Goal: Register for event/course

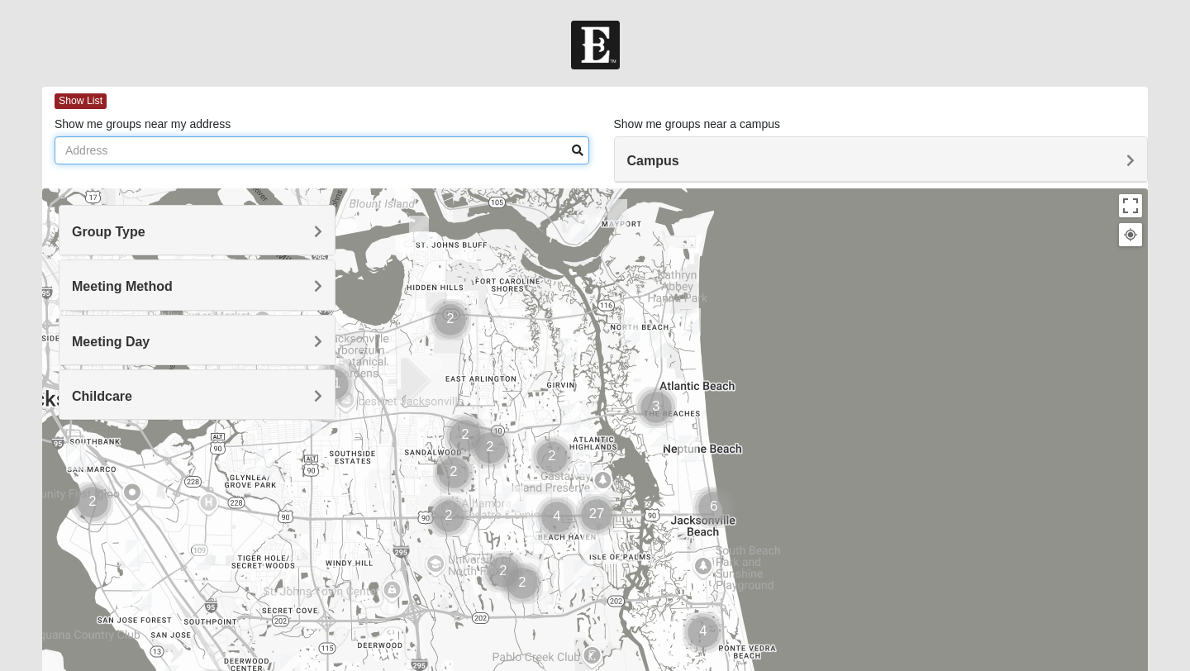
click at [389, 145] on input "Show me groups near my address" at bounding box center [322, 150] width 535 height 28
type input "2880 Joe Ashton Rd Saint Augustine FL"
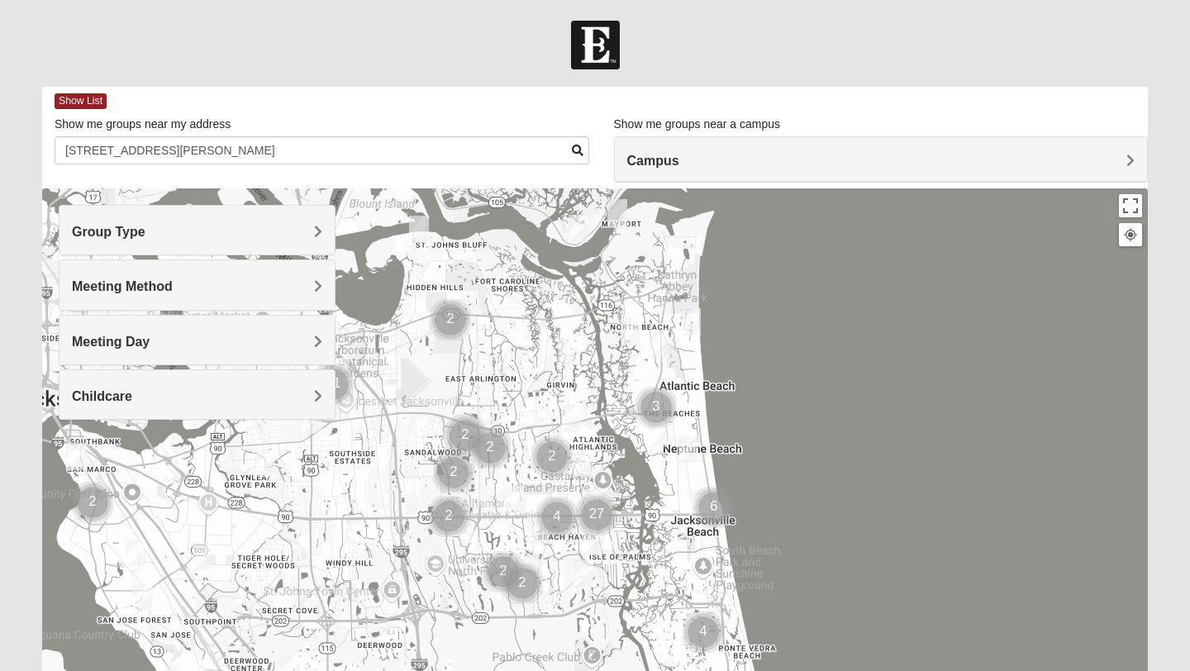
click at [132, 389] on span "Childcare" at bounding box center [102, 396] width 60 height 14
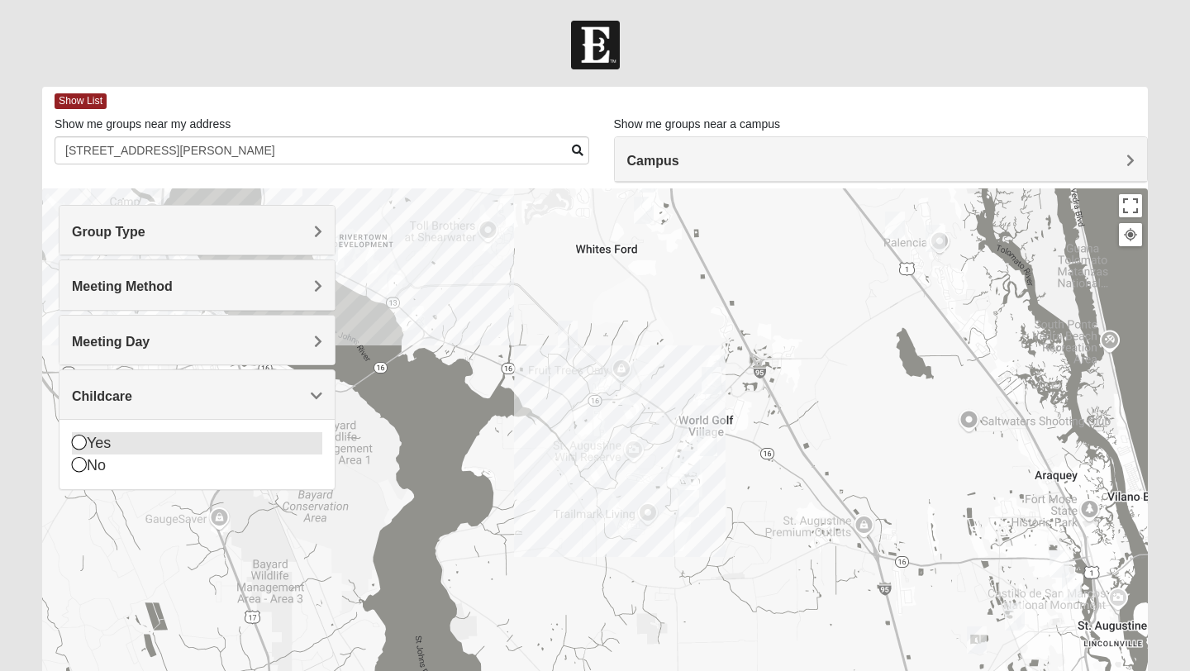
click at [81, 440] on icon at bounding box center [79, 442] width 15 height 15
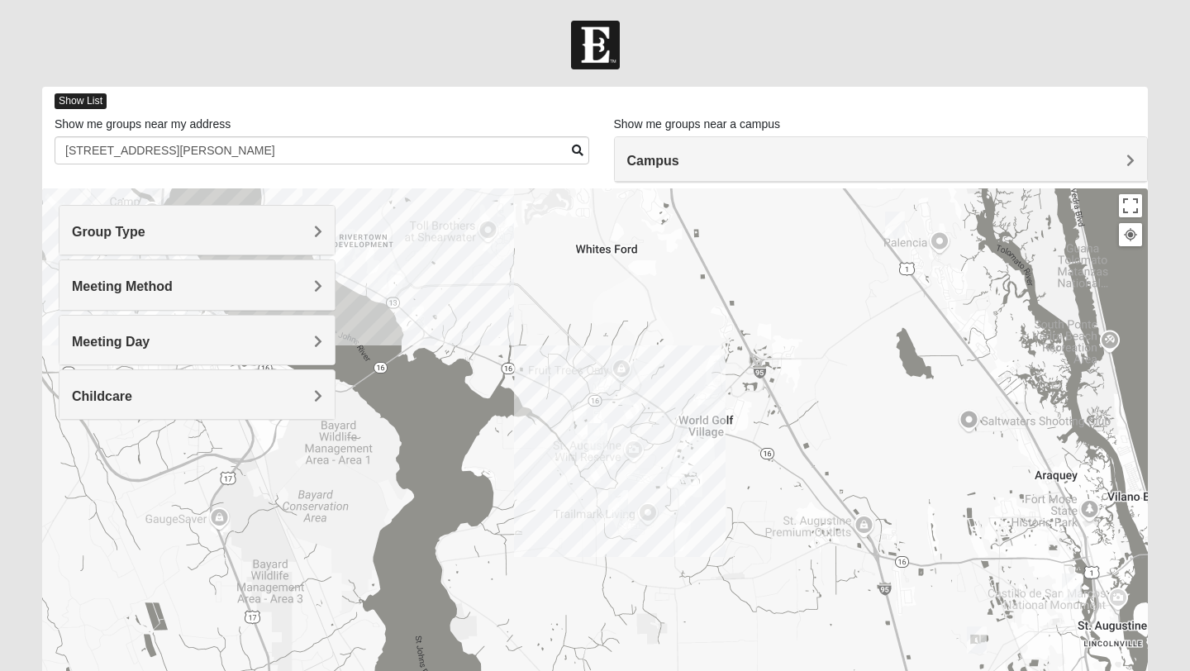
click at [69, 101] on span "Show List" at bounding box center [81, 101] width 52 height 16
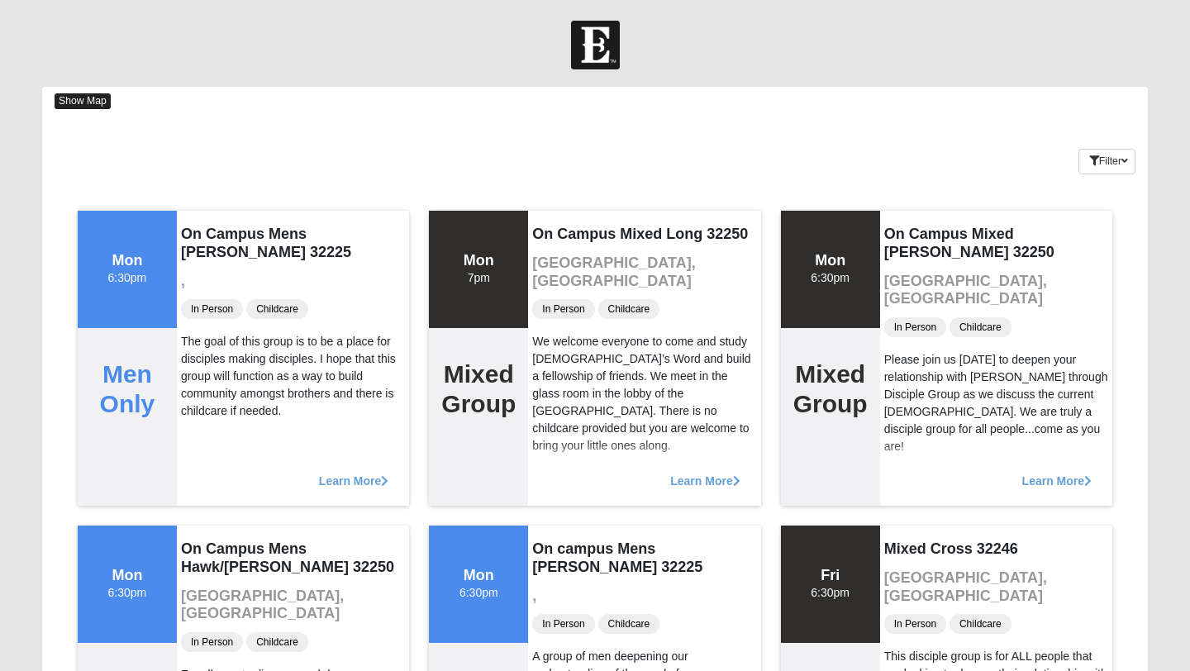
click at [69, 101] on span "Show Map" at bounding box center [83, 101] width 56 height 16
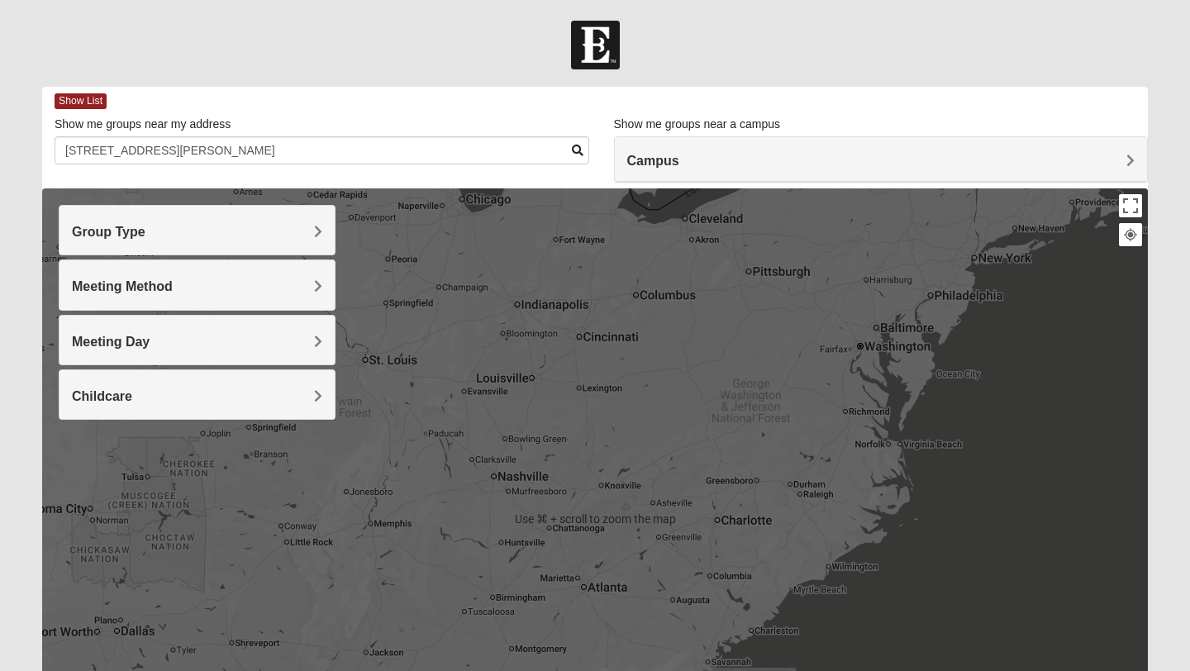
scroll to position [239, 0]
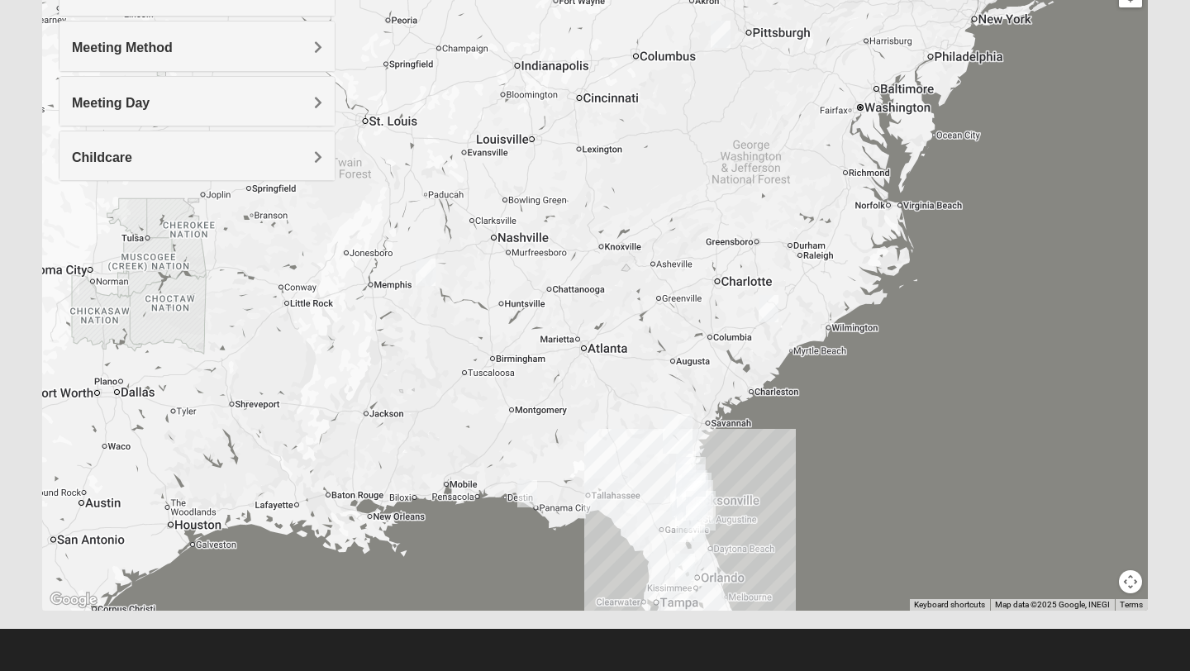
drag, startPoint x: 713, startPoint y: 489, endPoint x: 558, endPoint y: 479, distance: 154.9
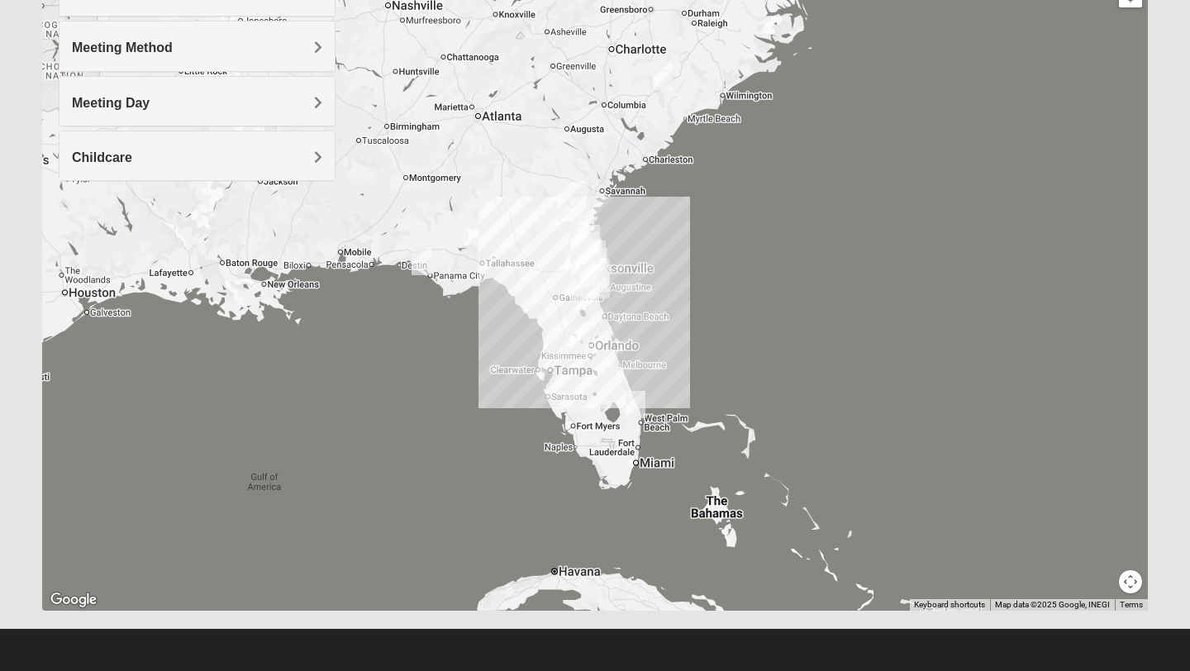
drag, startPoint x: 503, startPoint y: 482, endPoint x: 620, endPoint y: 231, distance: 277.4
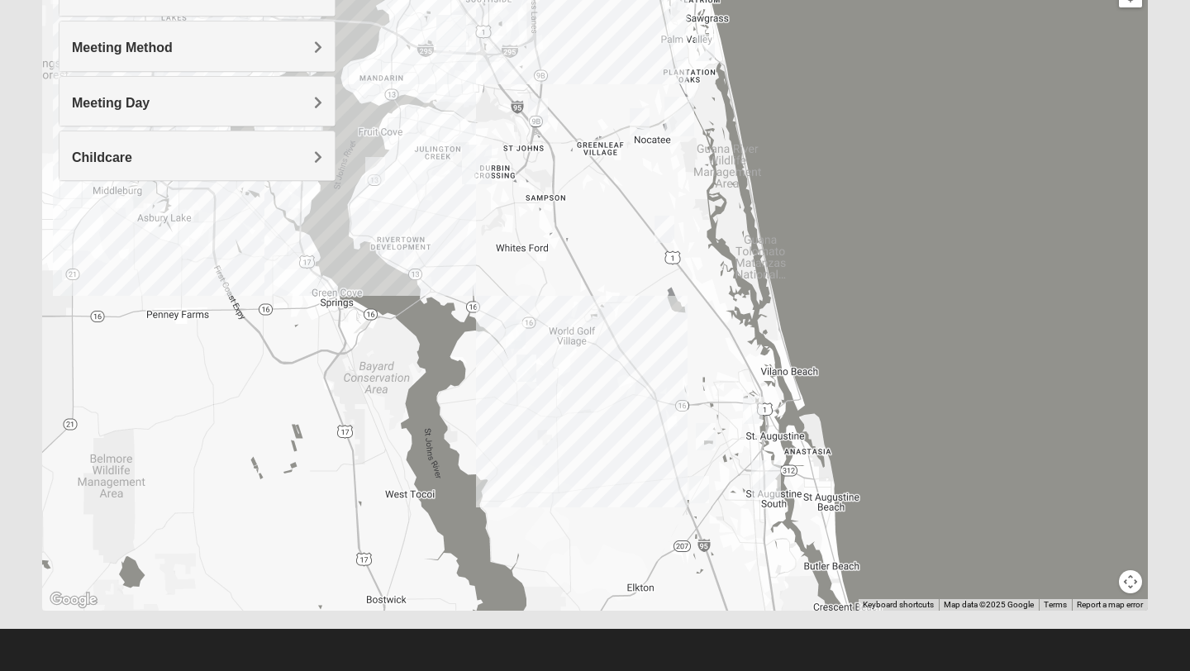
click at [541, 115] on img "Womens Lopez/McCardle 32258" at bounding box center [538, 111] width 20 height 27
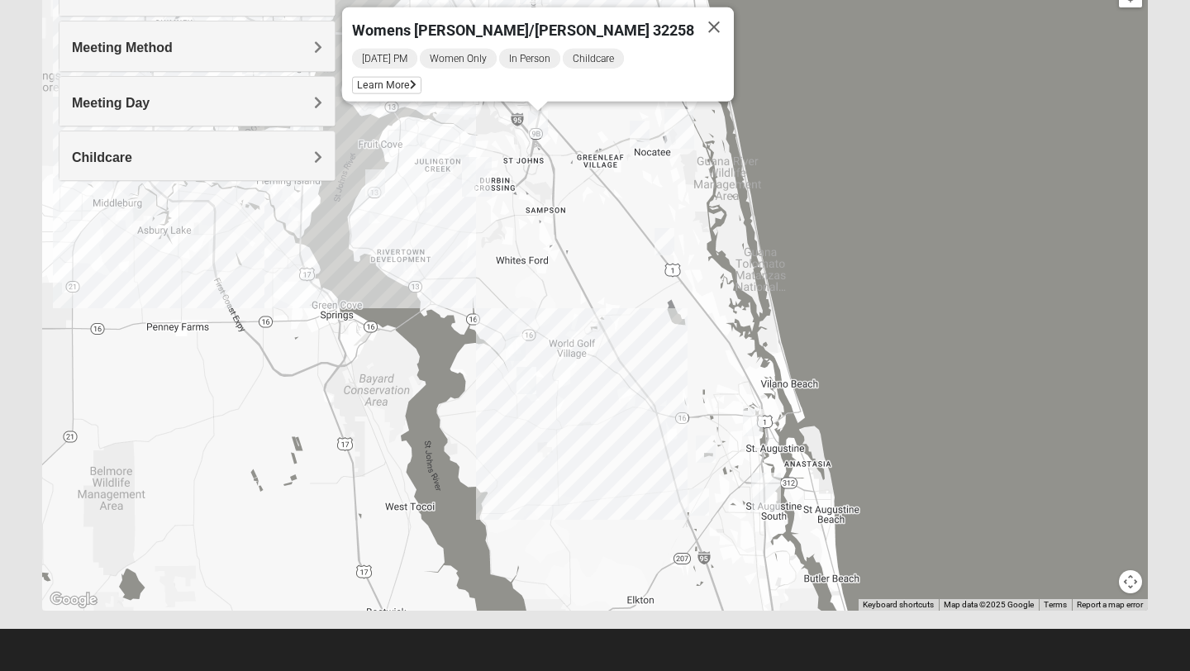
click at [481, 177] on img "St. Johns" at bounding box center [477, 177] width 30 height 40
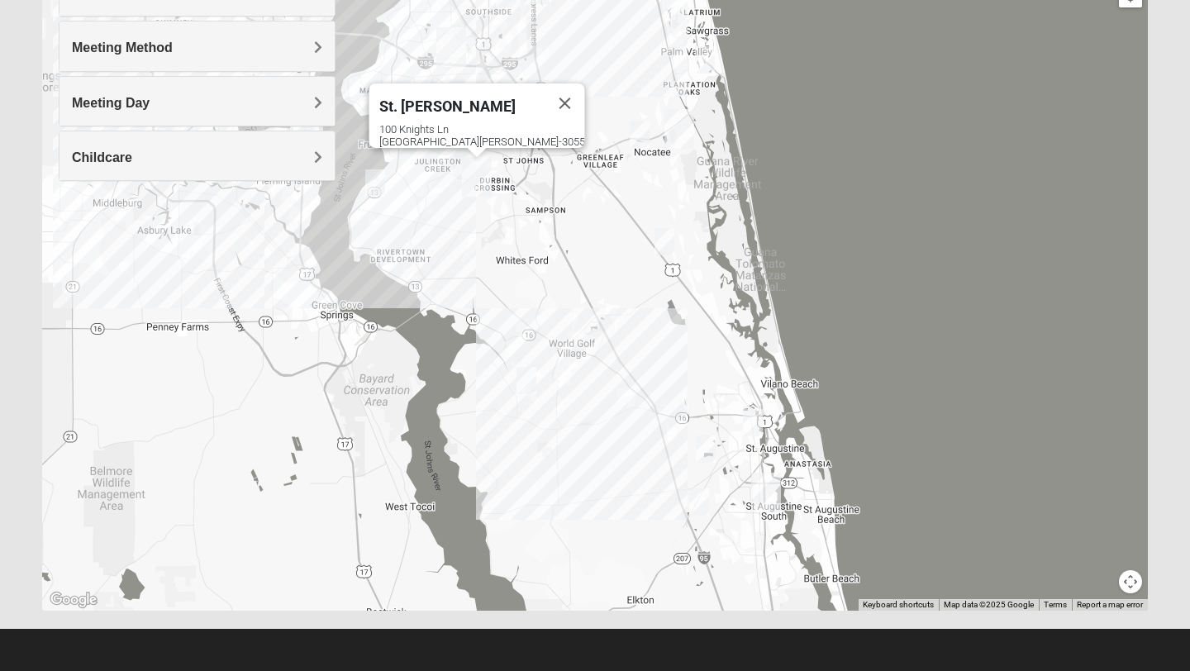
click at [380, 189] on img "Mixed Otts 32259" at bounding box center [375, 182] width 20 height 27
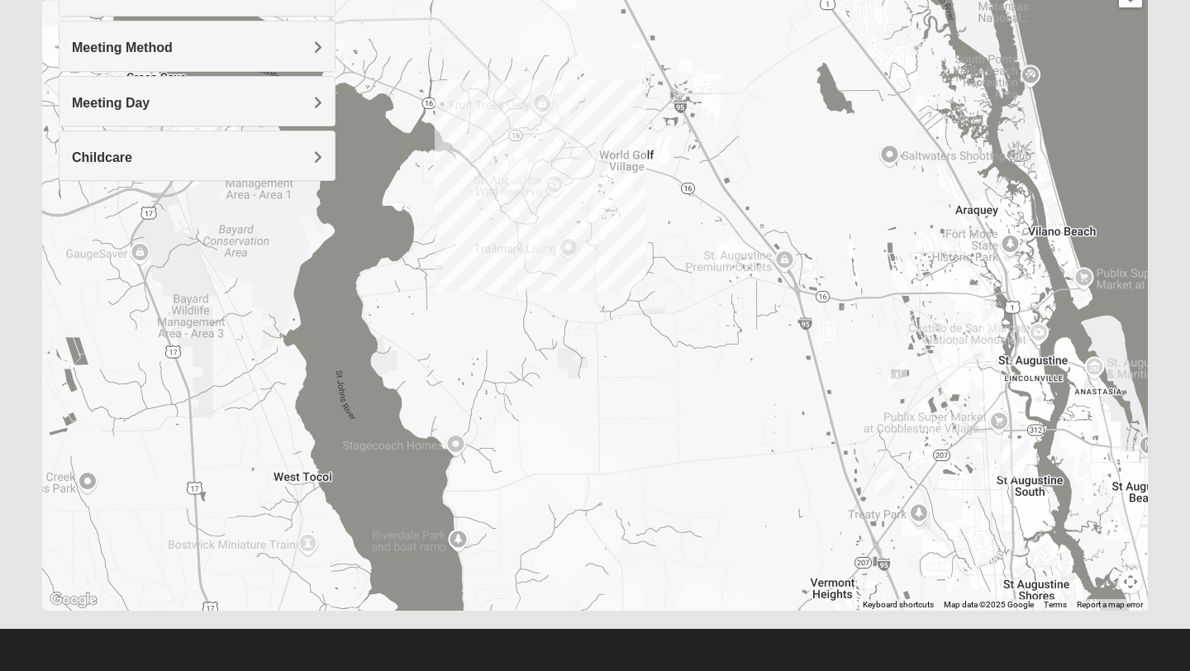
drag, startPoint x: 633, startPoint y: 378, endPoint x: 660, endPoint y: 176, distance: 203.4
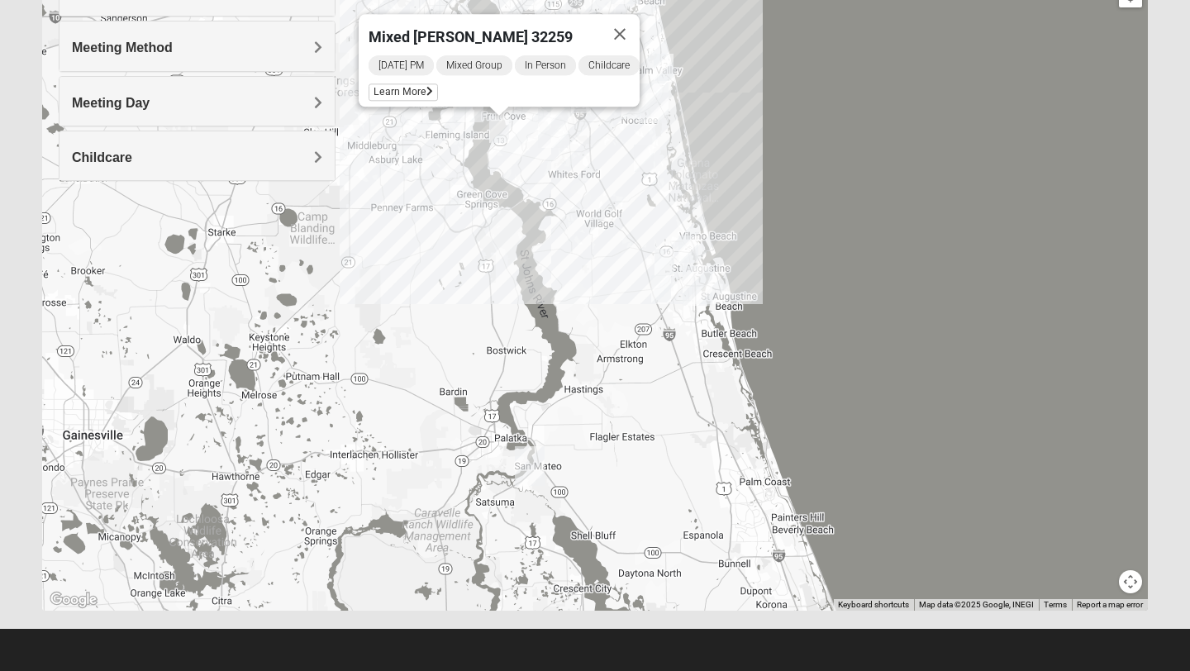
click at [665, 69] on img "Womens Beeson 32082" at bounding box center [664, 67] width 20 height 27
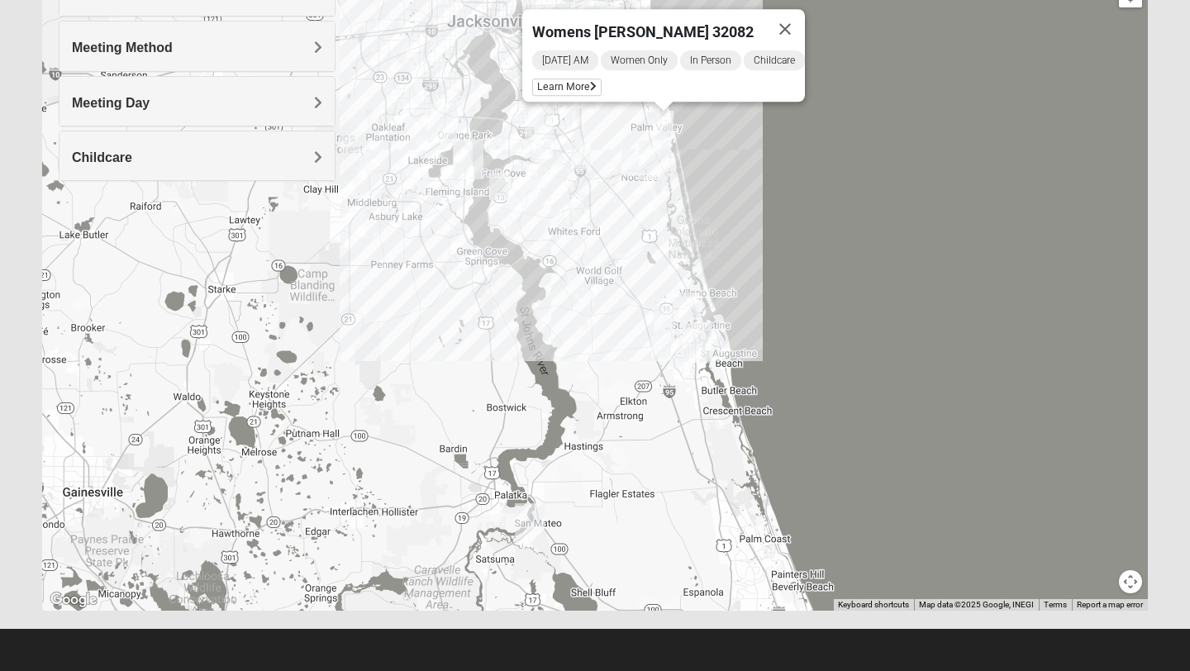
click at [635, 157] on img "Mixed Olsen 32081" at bounding box center [632, 162] width 20 height 27
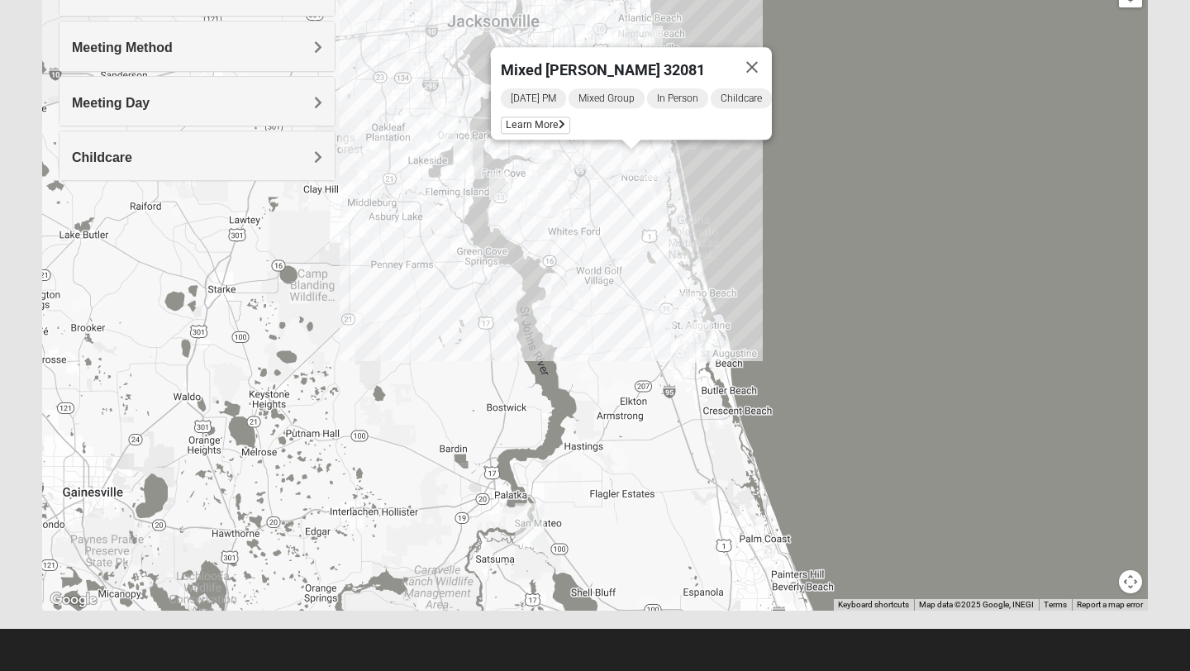
click at [648, 217] on img "Mixed Gerville-Reache 32095" at bounding box center [644, 215] width 20 height 27
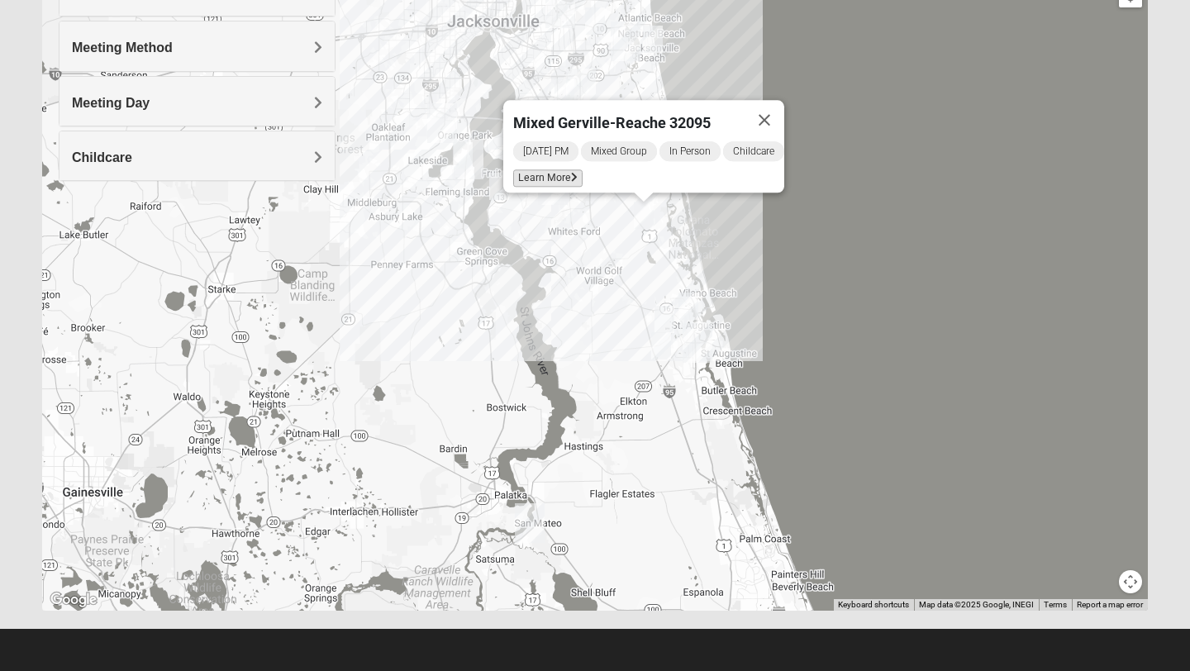
click at [531, 169] on span "Learn More" at bounding box center [547, 177] width 69 height 17
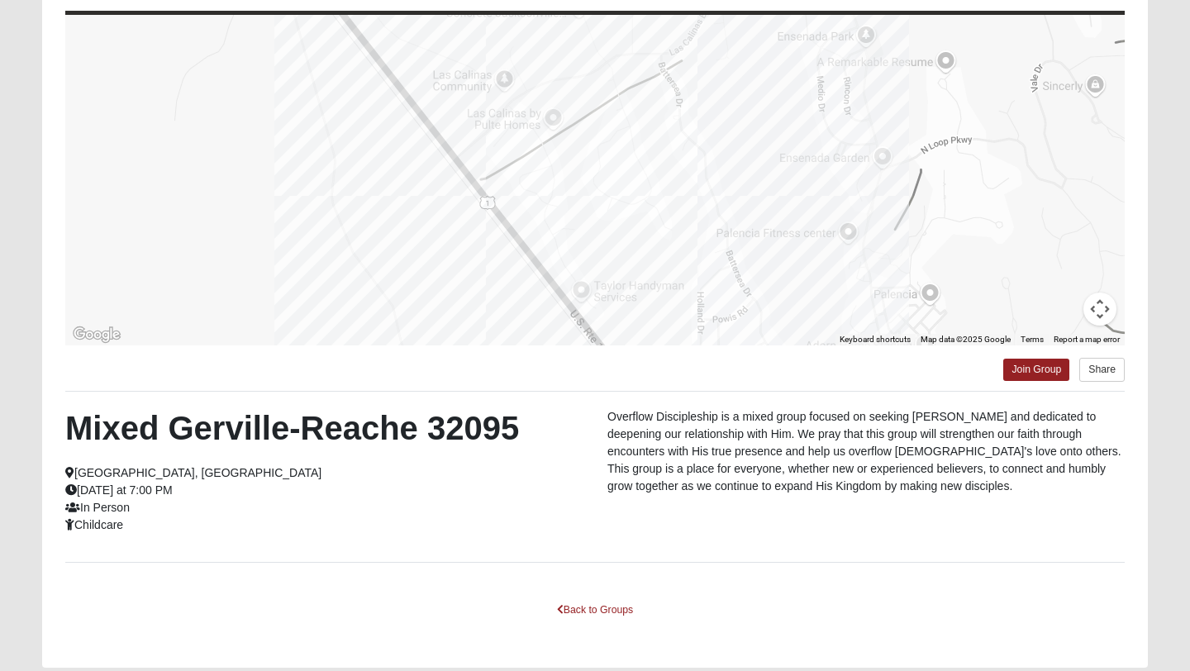
scroll to position [223, 0]
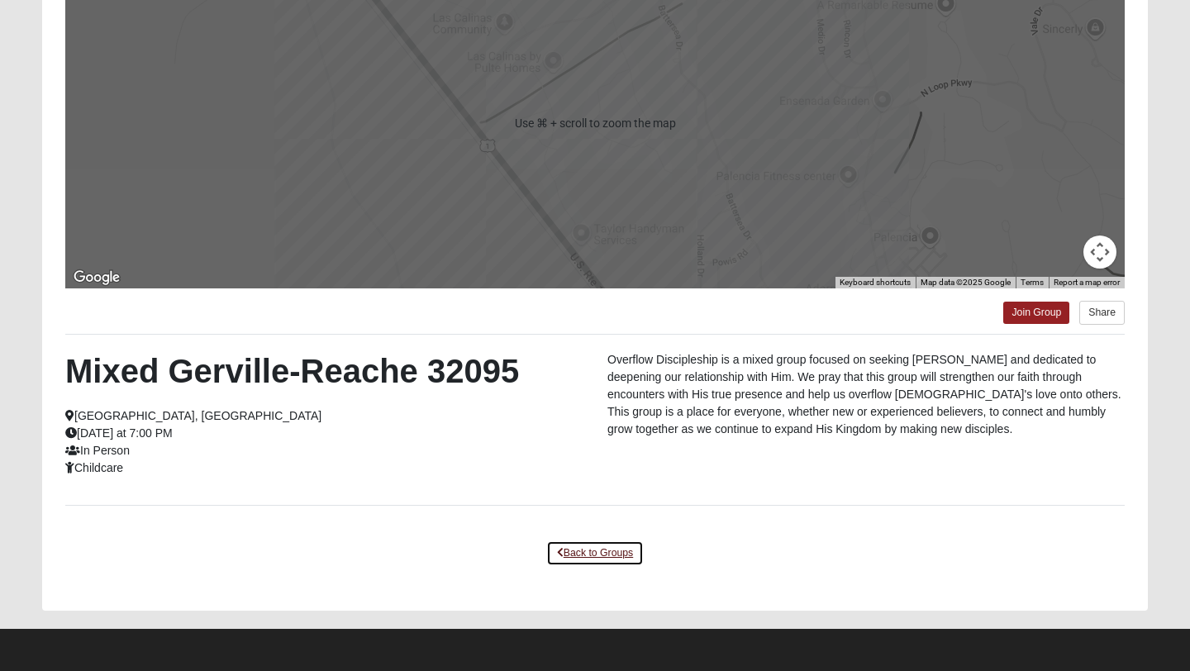
click at [593, 547] on link "Back to Groups" at bounding box center [595, 554] width 98 height 26
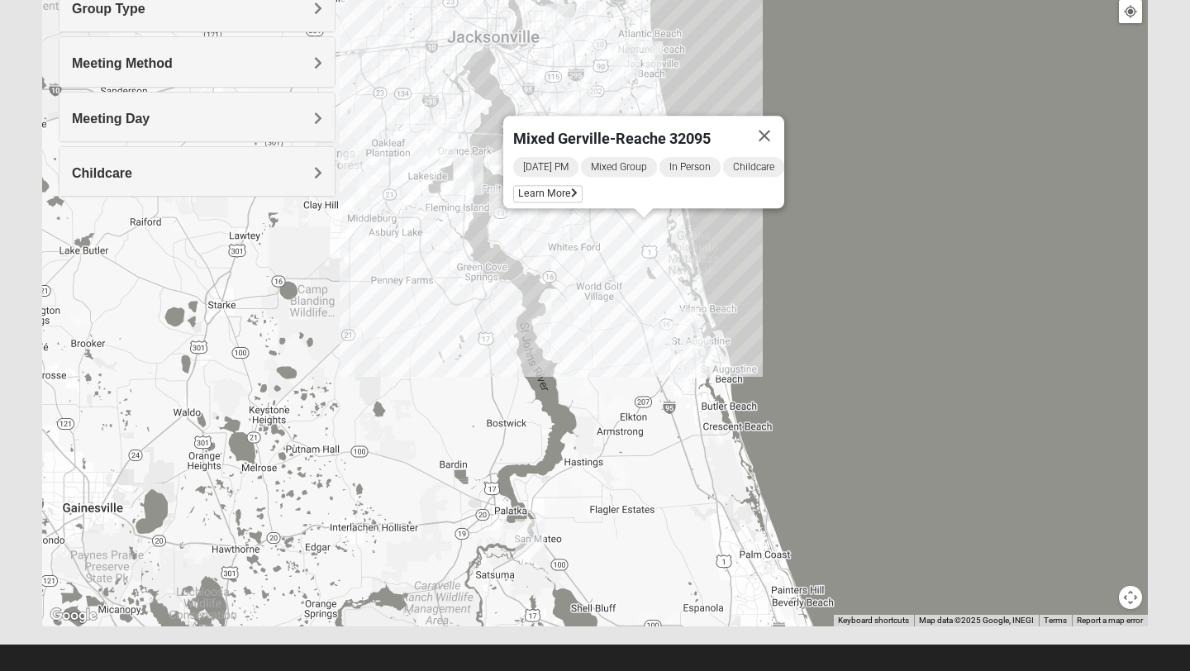
click at [571, 296] on div "Mixed Gerville-Reache 32095 Tuesday PM Mixed Group In Person Childcare Learn Mo…" at bounding box center [595, 295] width 1106 height 661
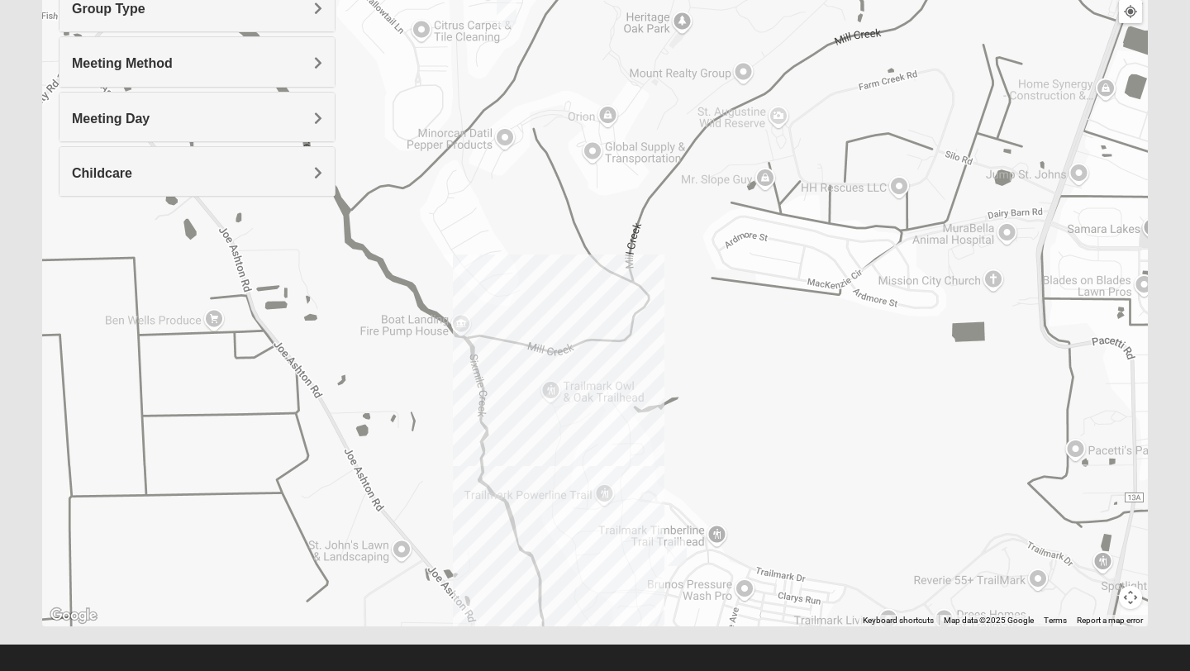
click at [679, 546] on img "Mixed Gates 32092" at bounding box center [677, 552] width 20 height 27
click at [577, 507] on span "Learn More" at bounding box center [580, 515] width 69 height 17
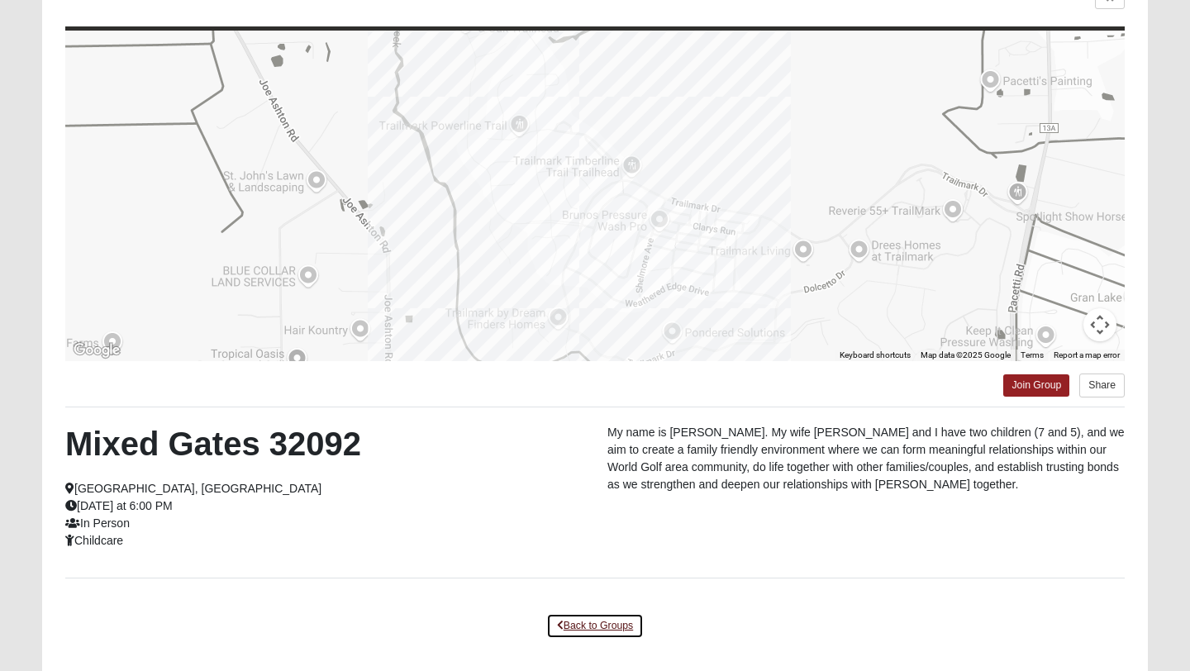
click at [586, 618] on link "Back to Groups" at bounding box center [595, 626] width 98 height 26
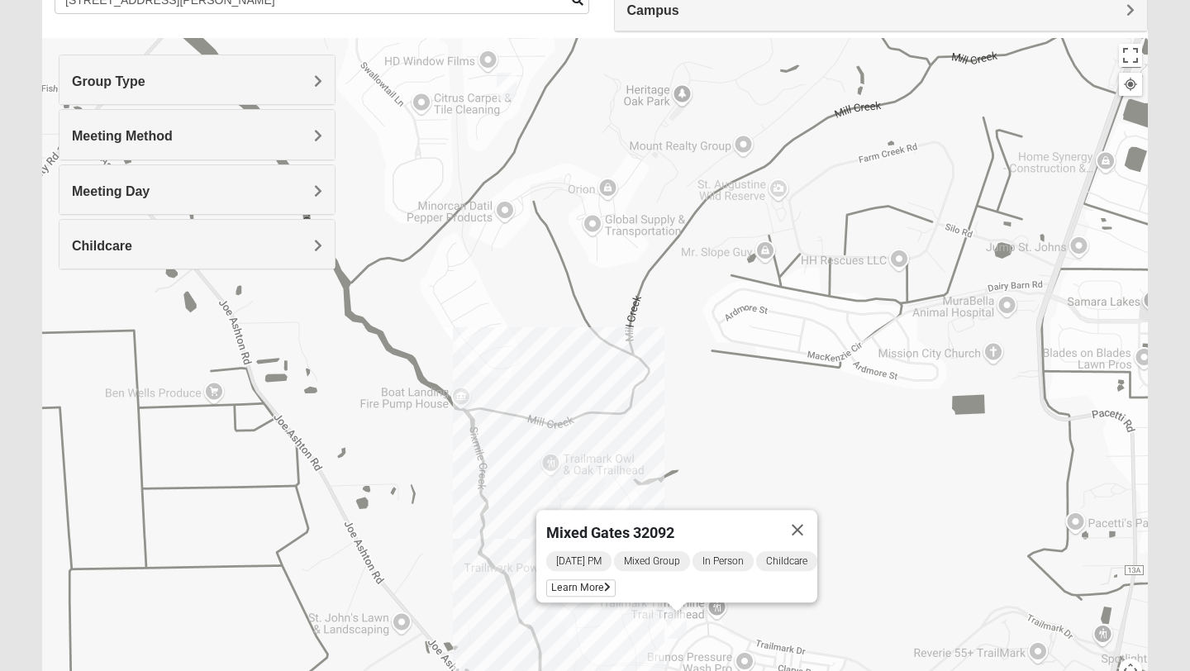
click at [506, 86] on img "Mixed Thomas 32092" at bounding box center [507, 86] width 20 height 27
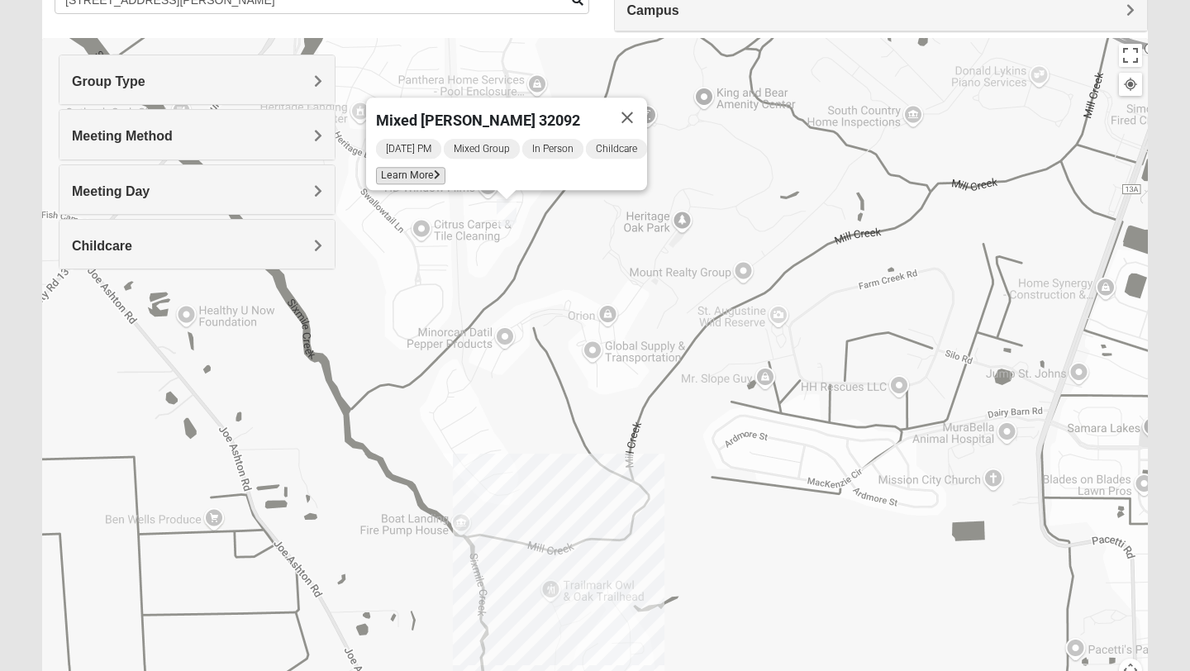
click at [408, 167] on span "Learn More" at bounding box center [410, 175] width 69 height 17
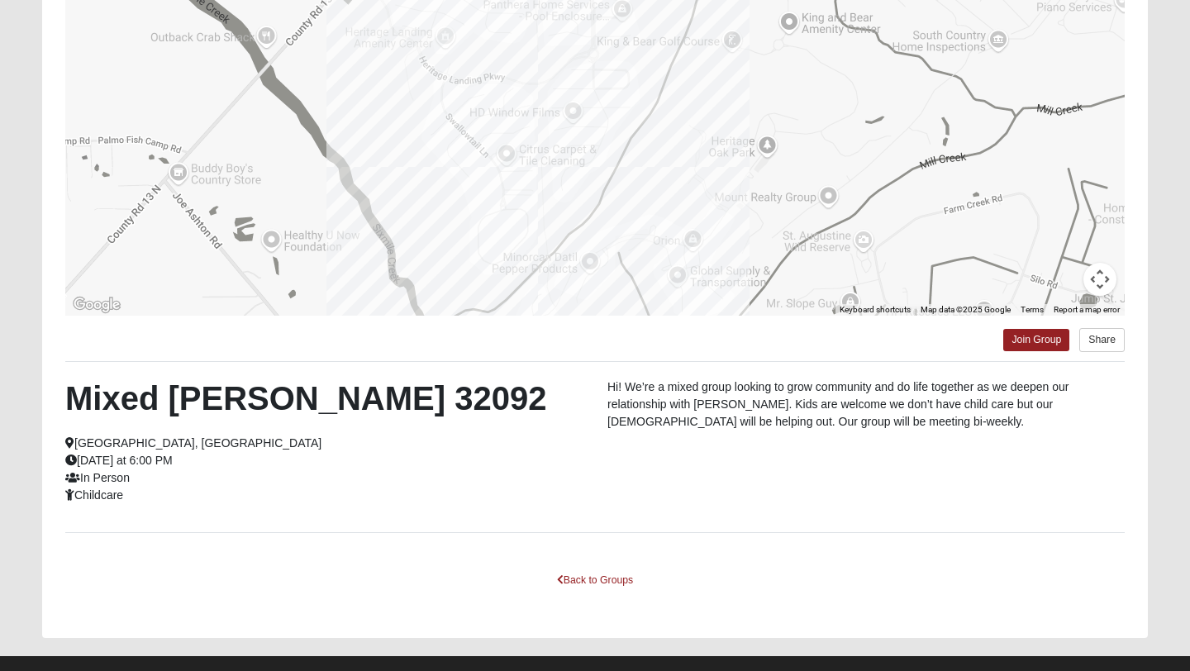
scroll to position [223, 0]
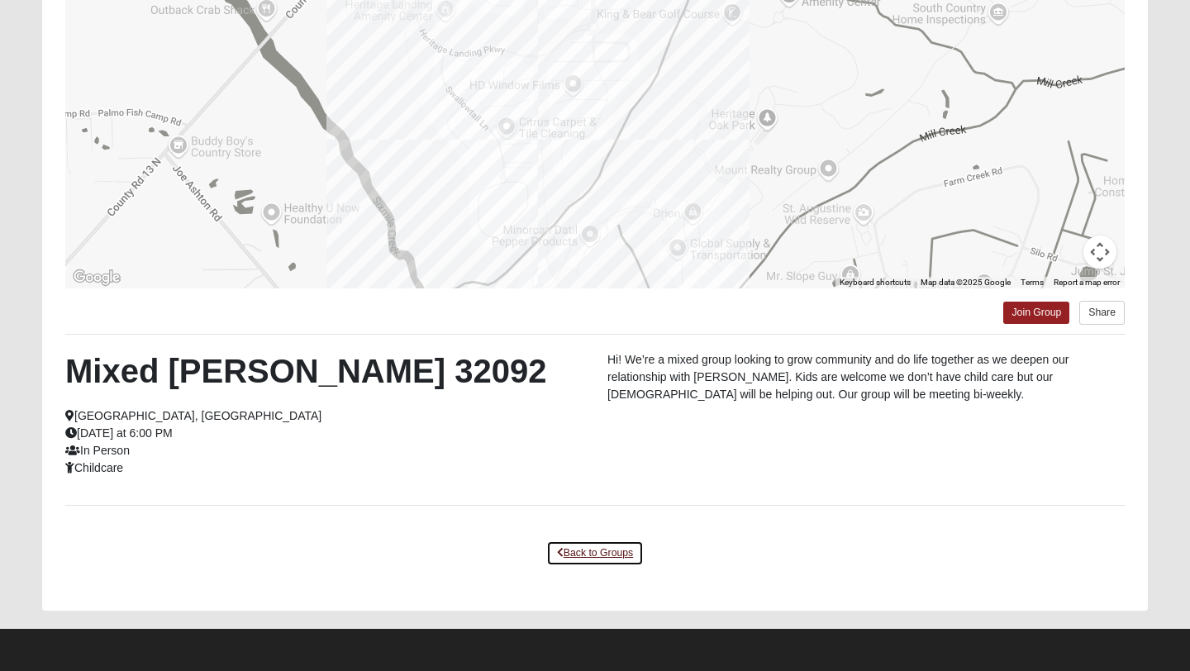
click at [583, 555] on link "Back to Groups" at bounding box center [595, 554] width 98 height 26
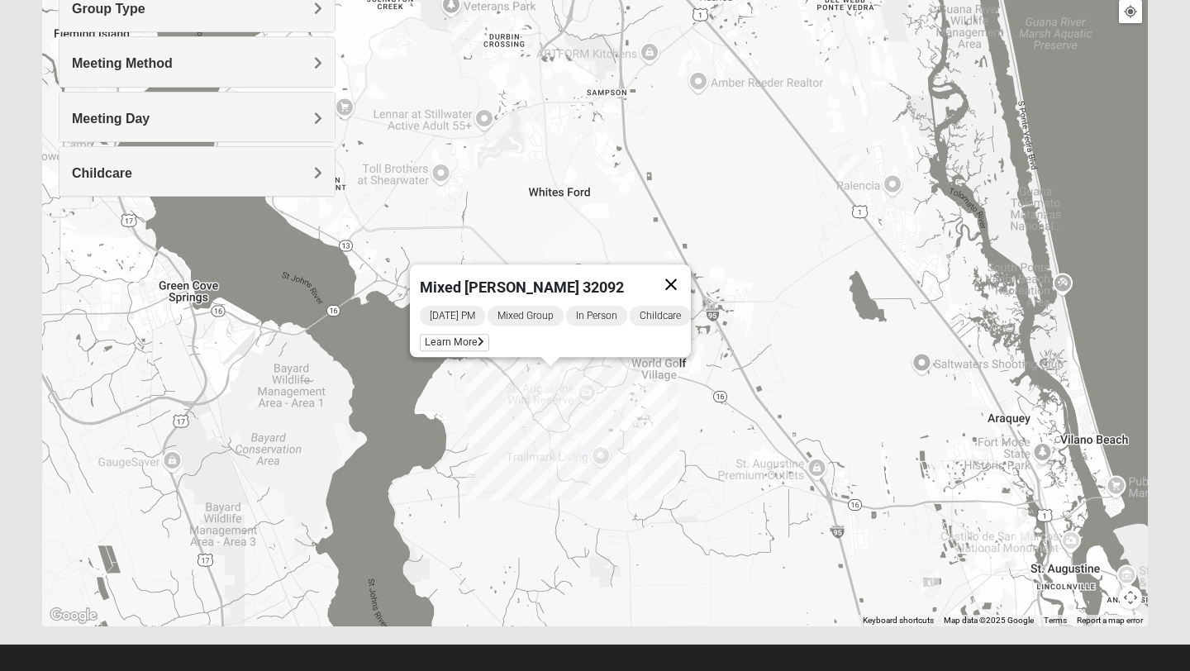
click at [689, 270] on button "Close" at bounding box center [671, 285] width 40 height 40
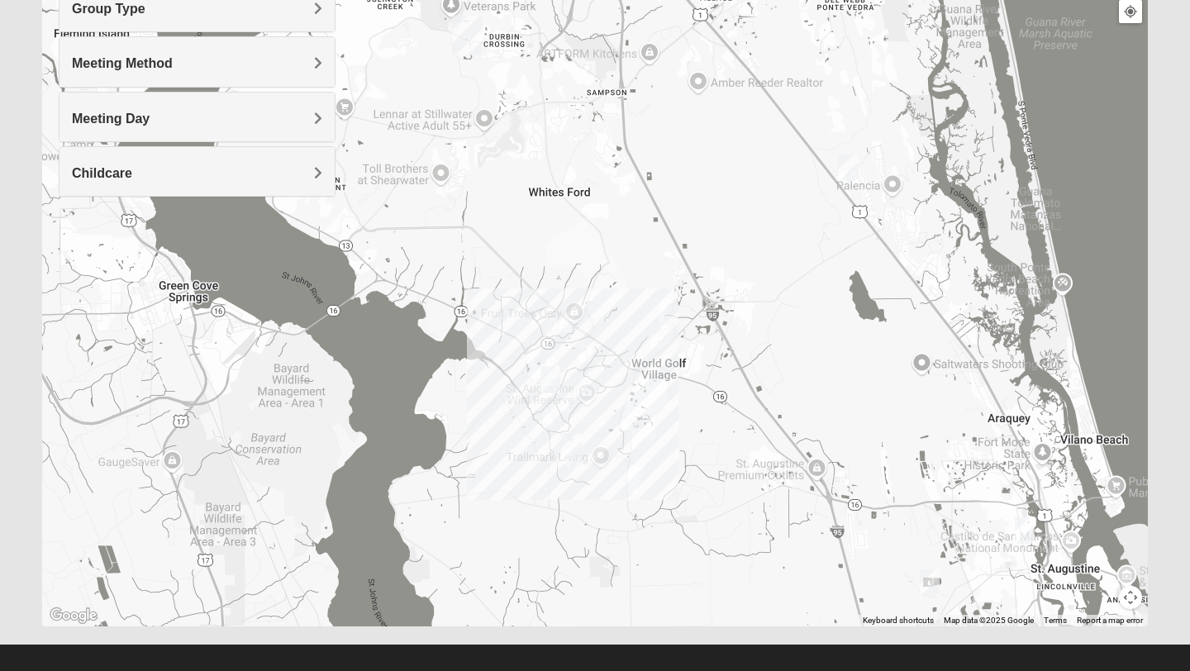
click at [850, 175] on img "Mixed Gerville-Reache 32095" at bounding box center [848, 168] width 20 height 27
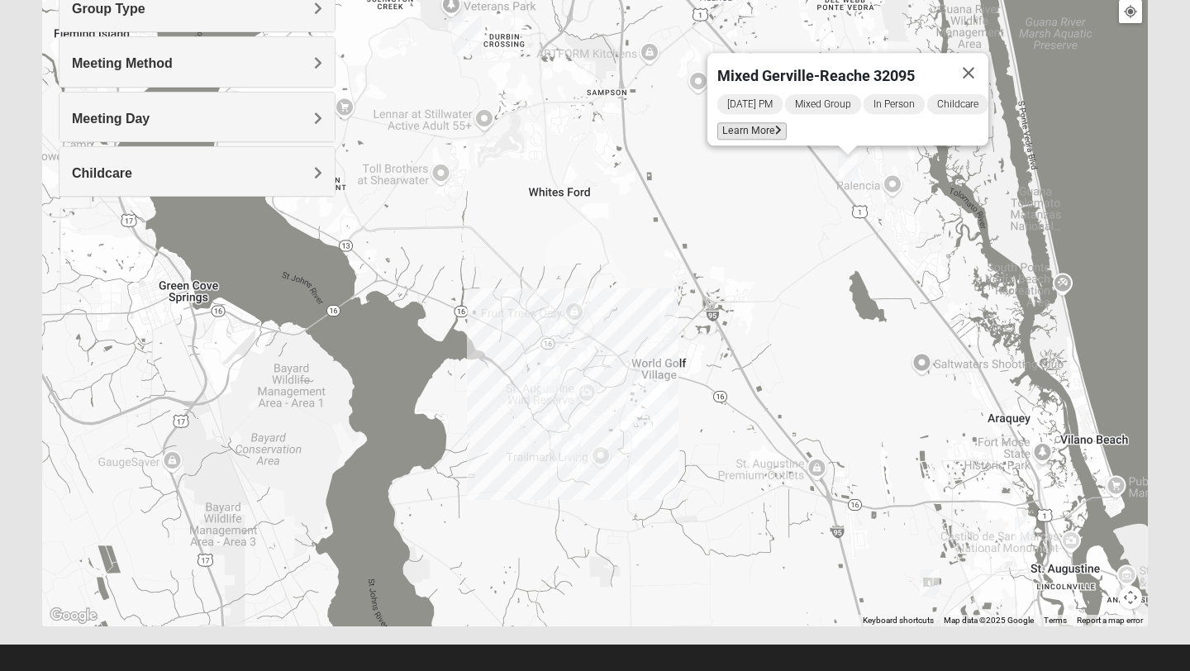
click at [755, 123] on span "Learn More" at bounding box center [752, 130] width 69 height 17
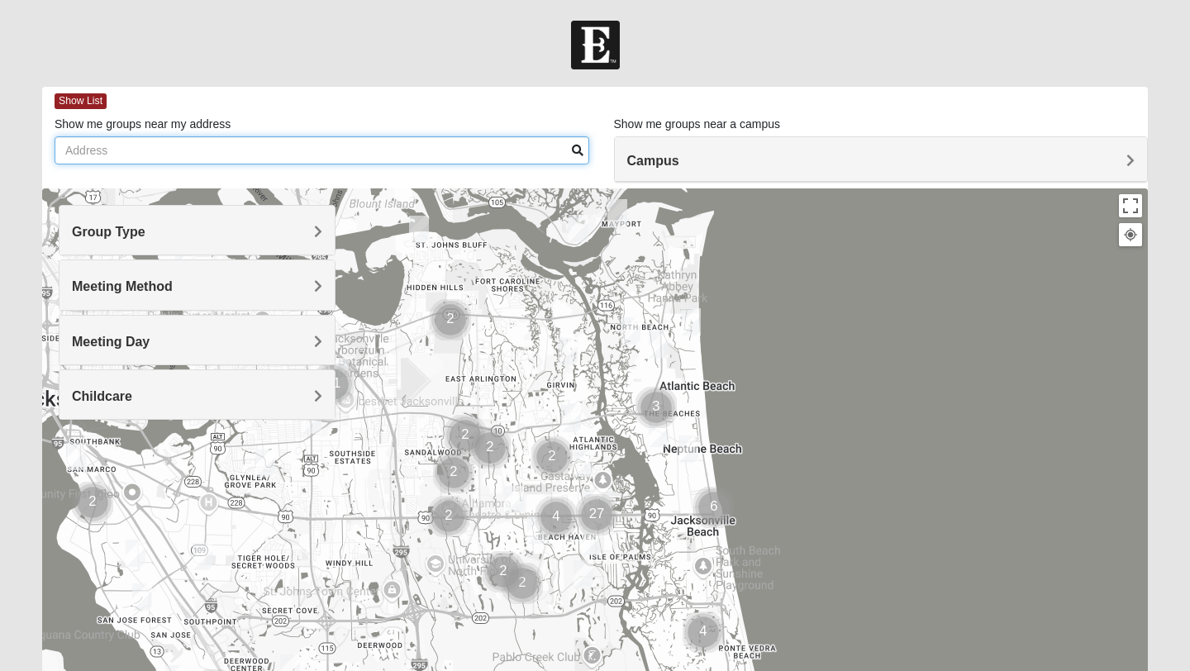
click at [225, 151] on input "Show me groups near my address" at bounding box center [322, 150] width 535 height 28
type input "[STREET_ADDRESS][PERSON_NAME]"
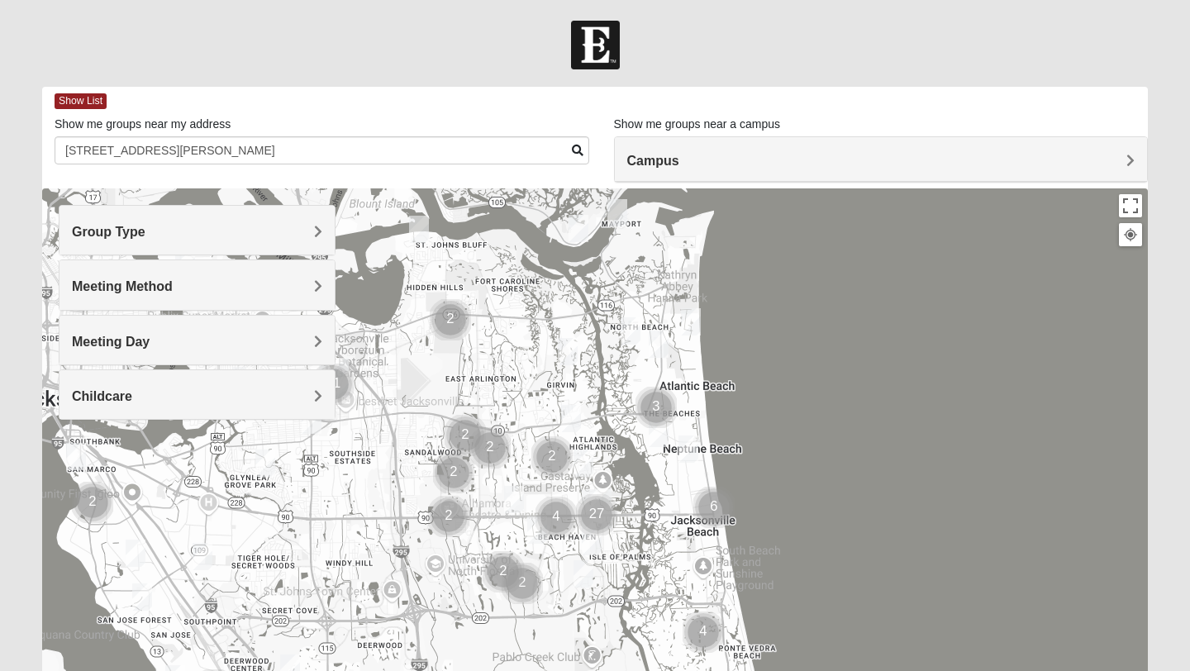
click at [330, 391] on div "Childcare" at bounding box center [197, 394] width 275 height 49
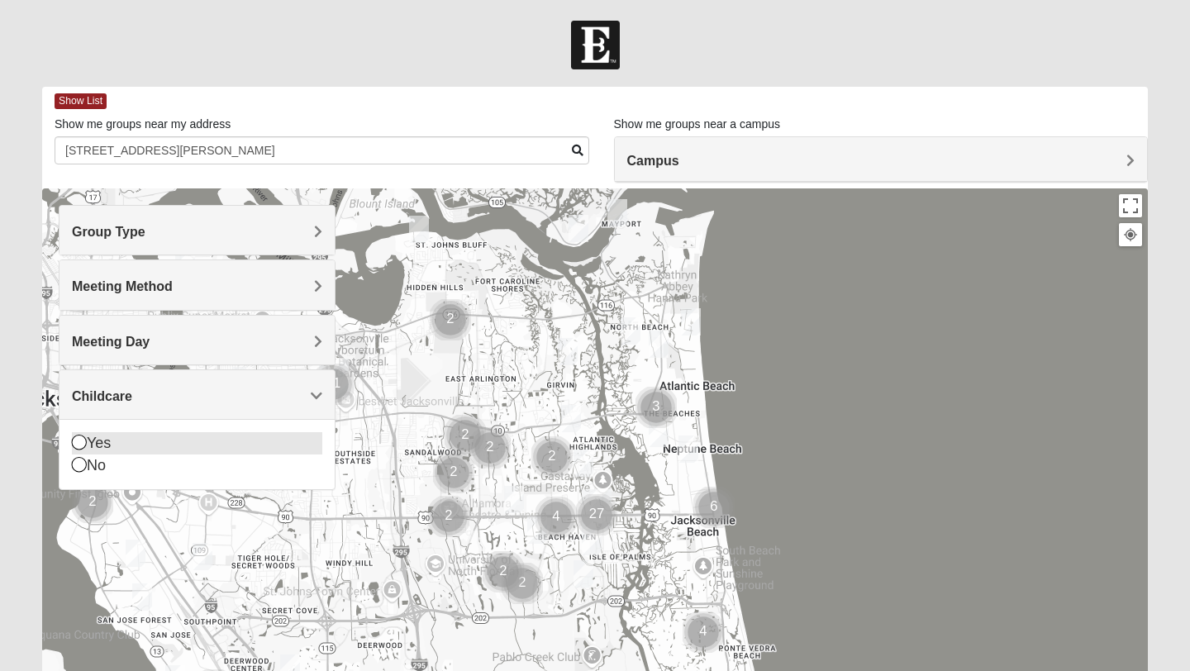
click at [79, 445] on icon at bounding box center [79, 442] width 15 height 15
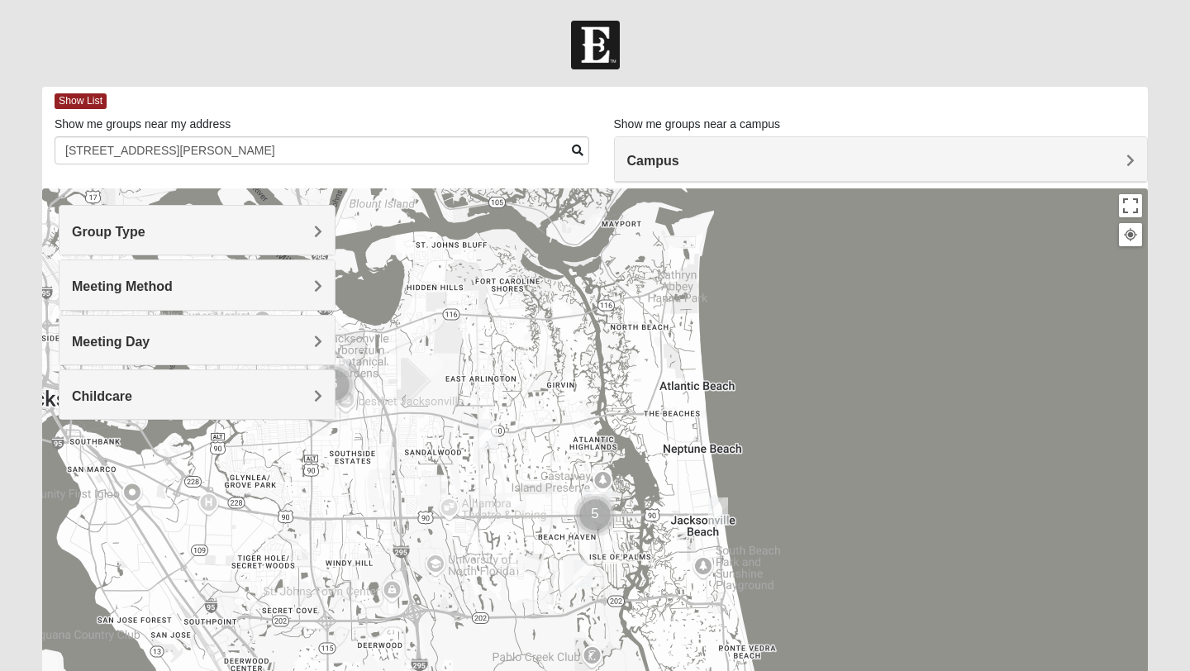
click at [586, 573] on img "Mens Schell 32224" at bounding box center [584, 574] width 20 height 27
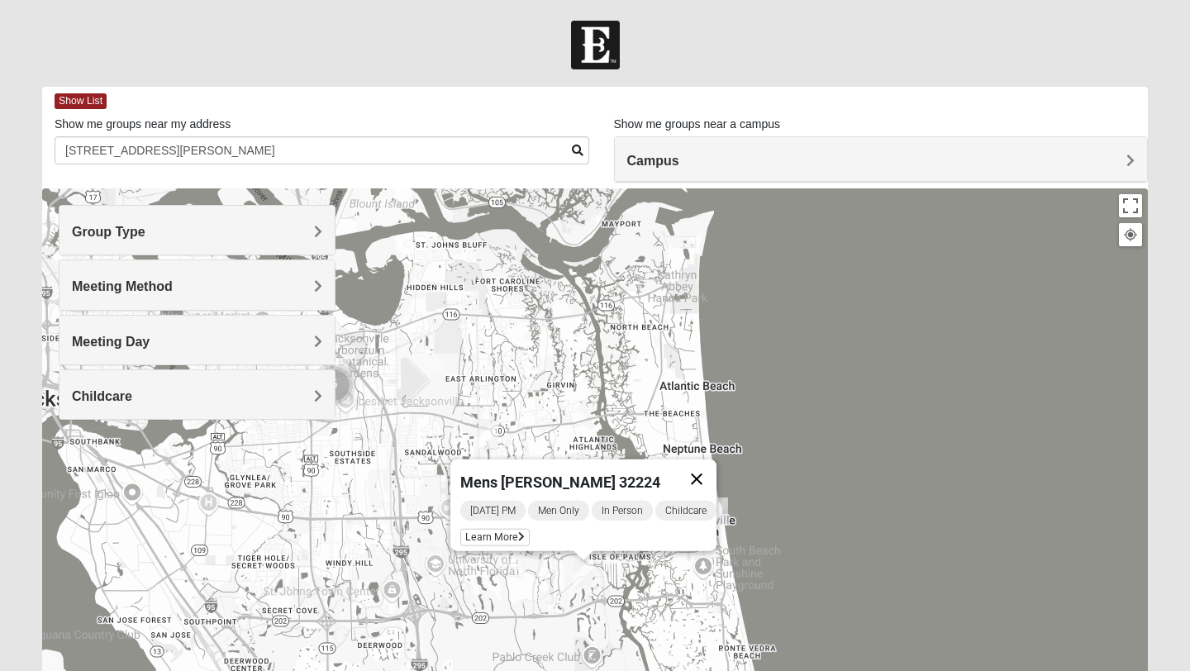
click at [705, 465] on button "Close" at bounding box center [697, 480] width 40 height 40
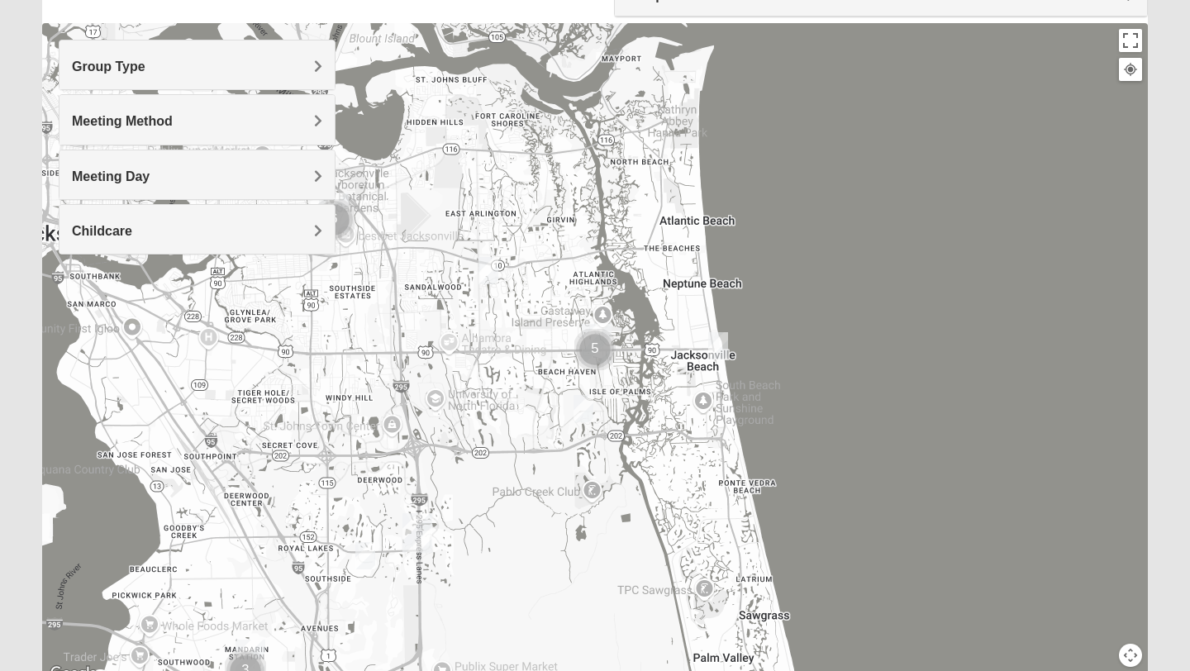
scroll to position [239, 0]
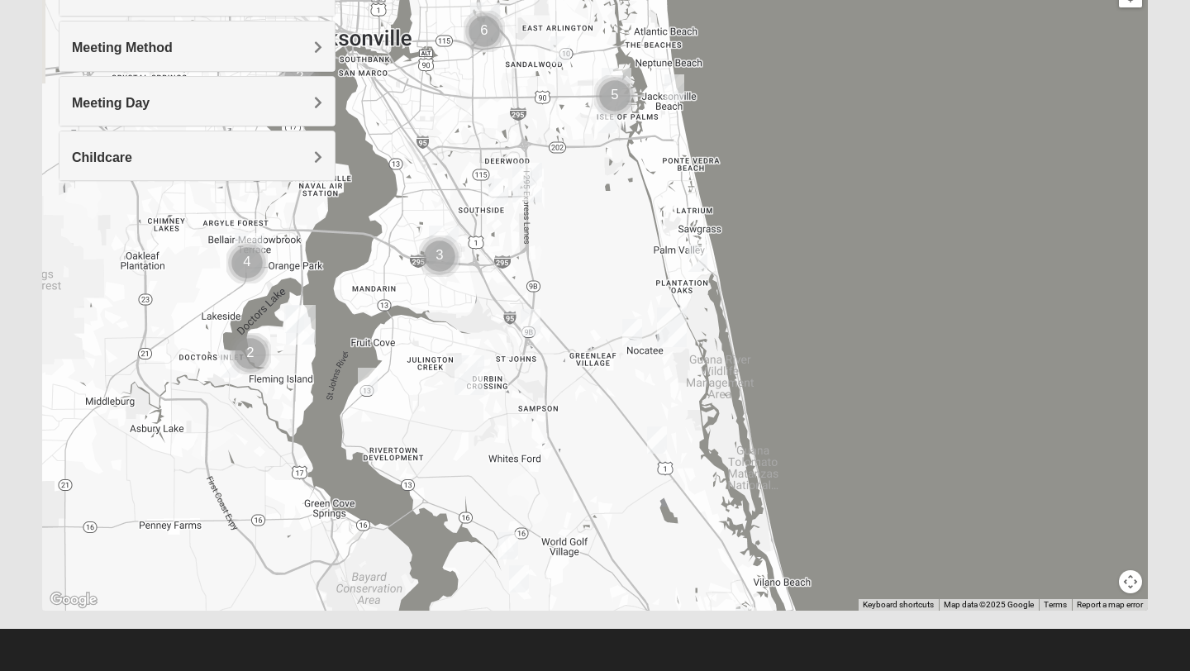
drag, startPoint x: 476, startPoint y: 516, endPoint x: 557, endPoint y: 208, distance: 318.8
click at [557, 208] on div at bounding box center [595, 280] width 1106 height 661
click at [370, 380] on img "Mixed Otts 32259" at bounding box center [369, 379] width 20 height 27
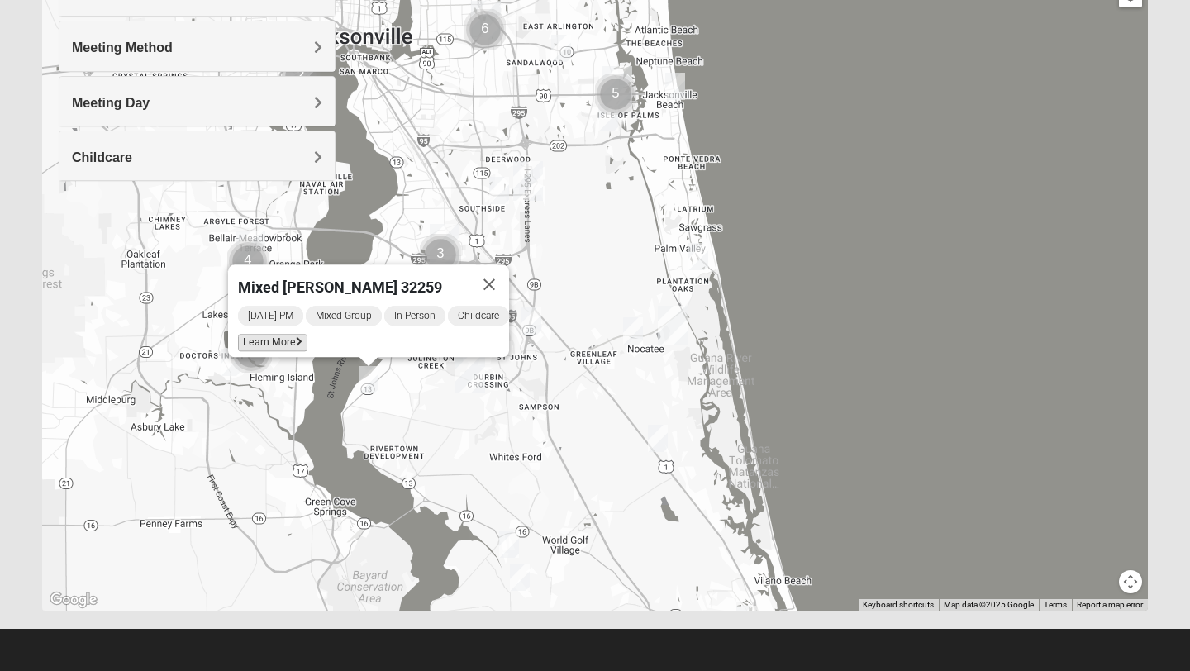
click at [272, 334] on span "Learn More" at bounding box center [272, 342] width 69 height 17
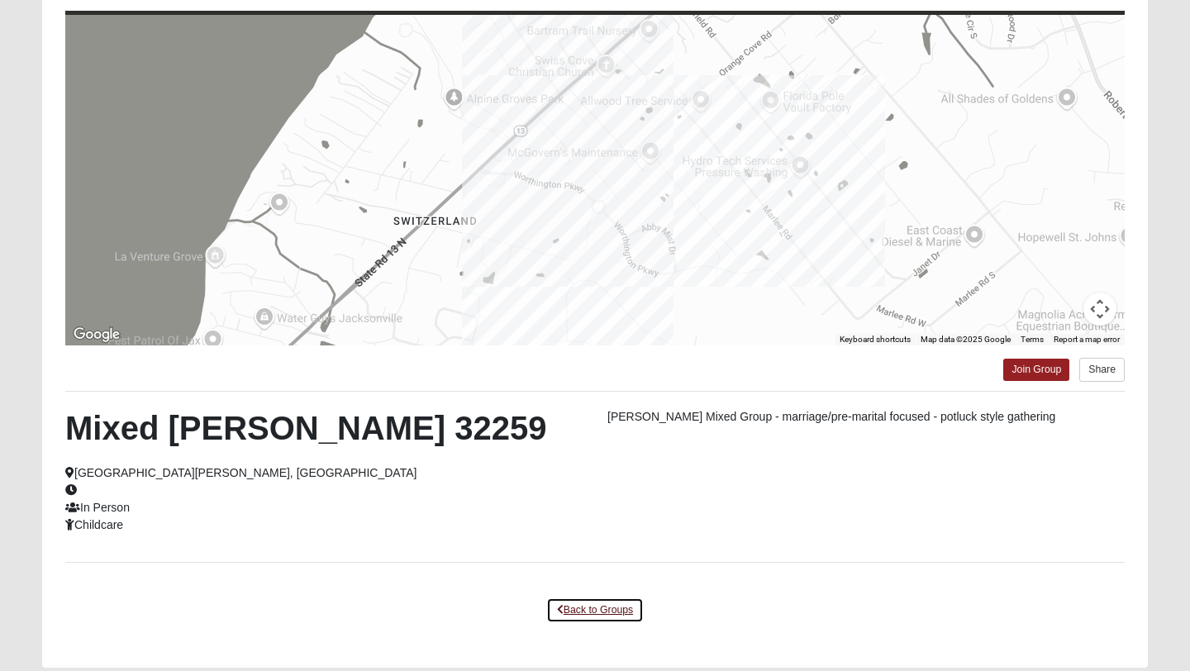
click at [584, 605] on link "Back to Groups" at bounding box center [595, 611] width 98 height 26
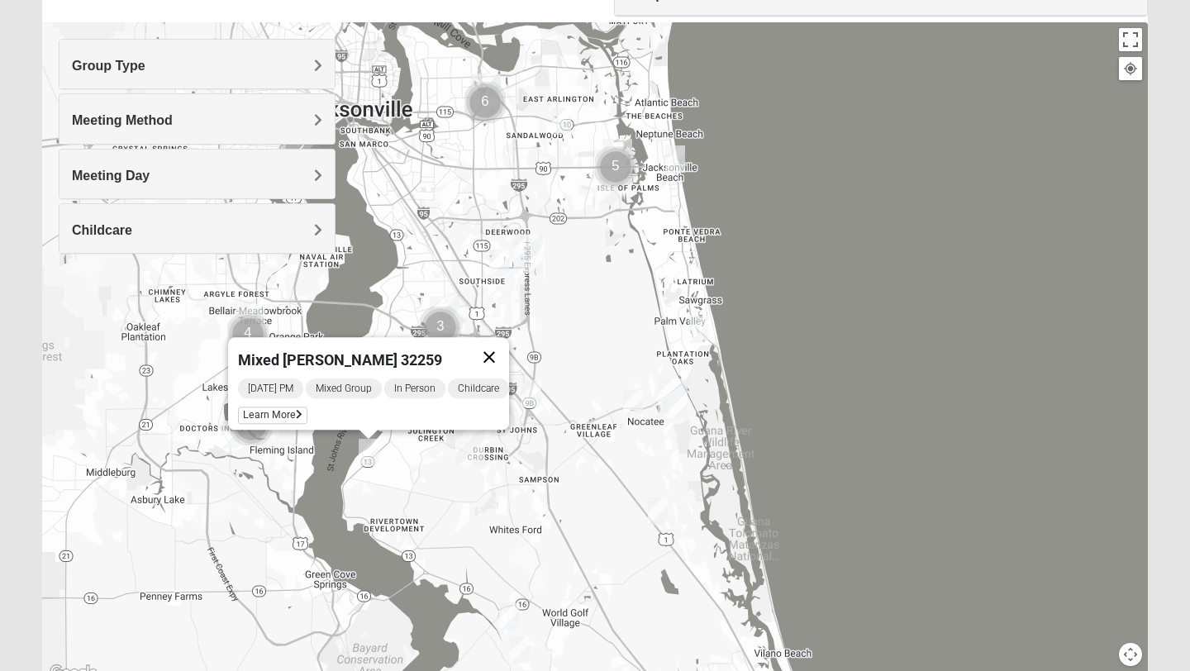
click at [492, 346] on button "Close" at bounding box center [490, 357] width 40 height 40
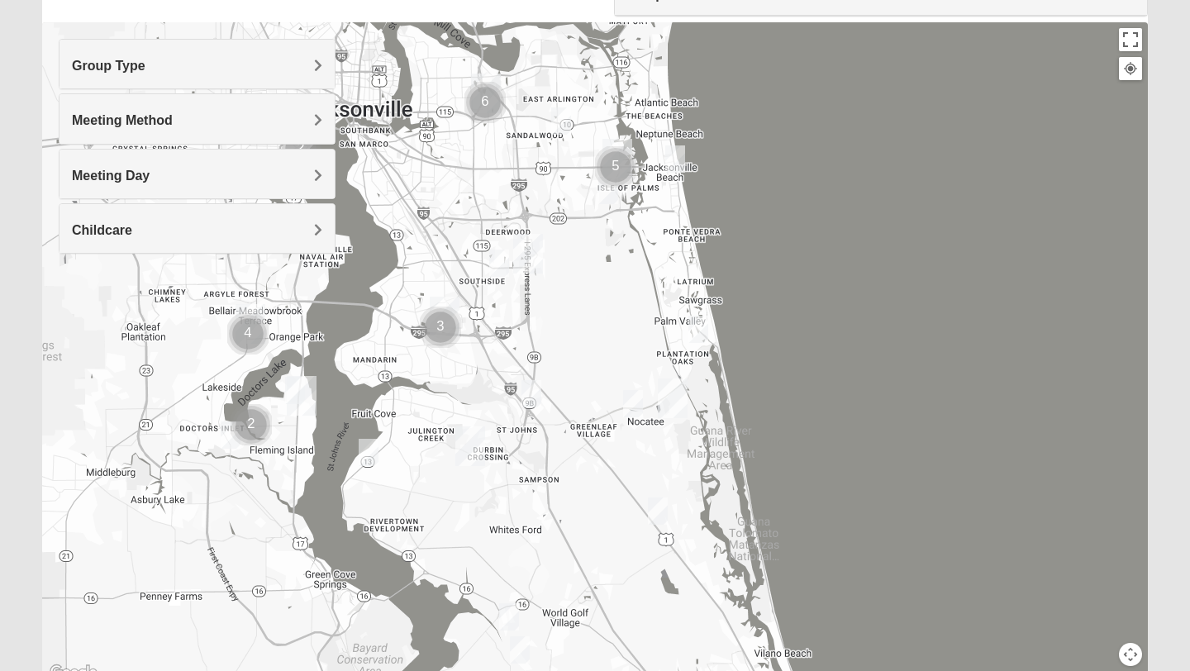
click at [533, 397] on img "Womens Lopez/McCardle 32258" at bounding box center [532, 393] width 20 height 27
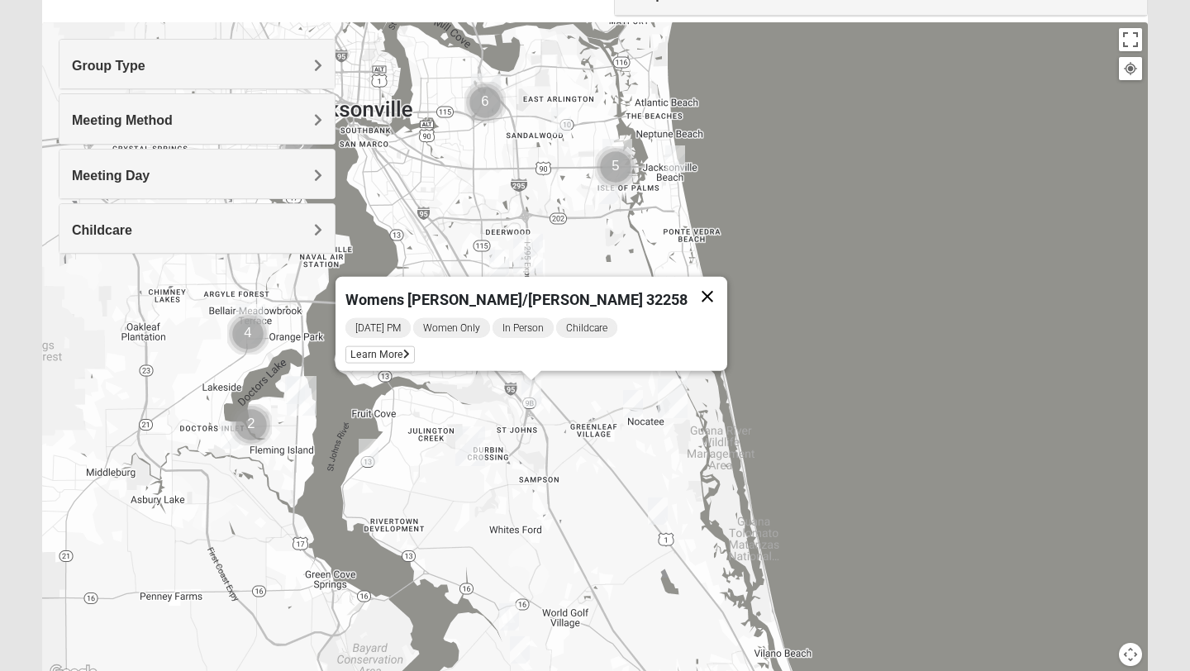
click at [688, 288] on button "Close" at bounding box center [708, 297] width 40 height 40
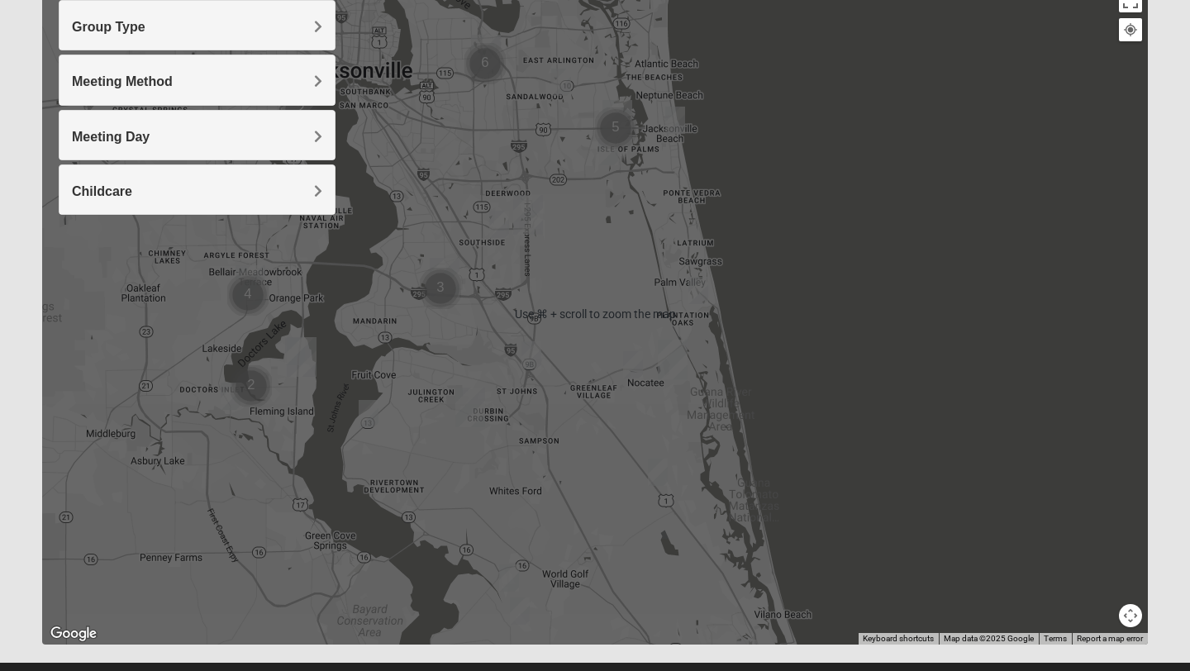
scroll to position [239, 0]
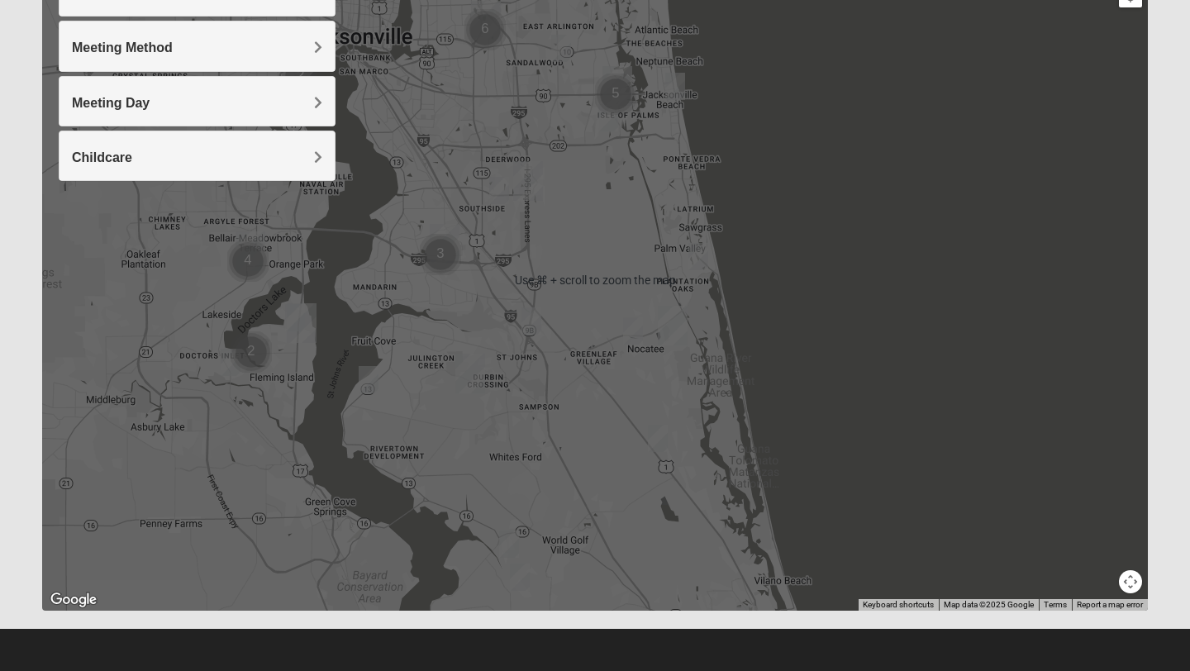
click at [656, 441] on img "Mixed Gerville-Reache 32095" at bounding box center [658, 438] width 20 height 27
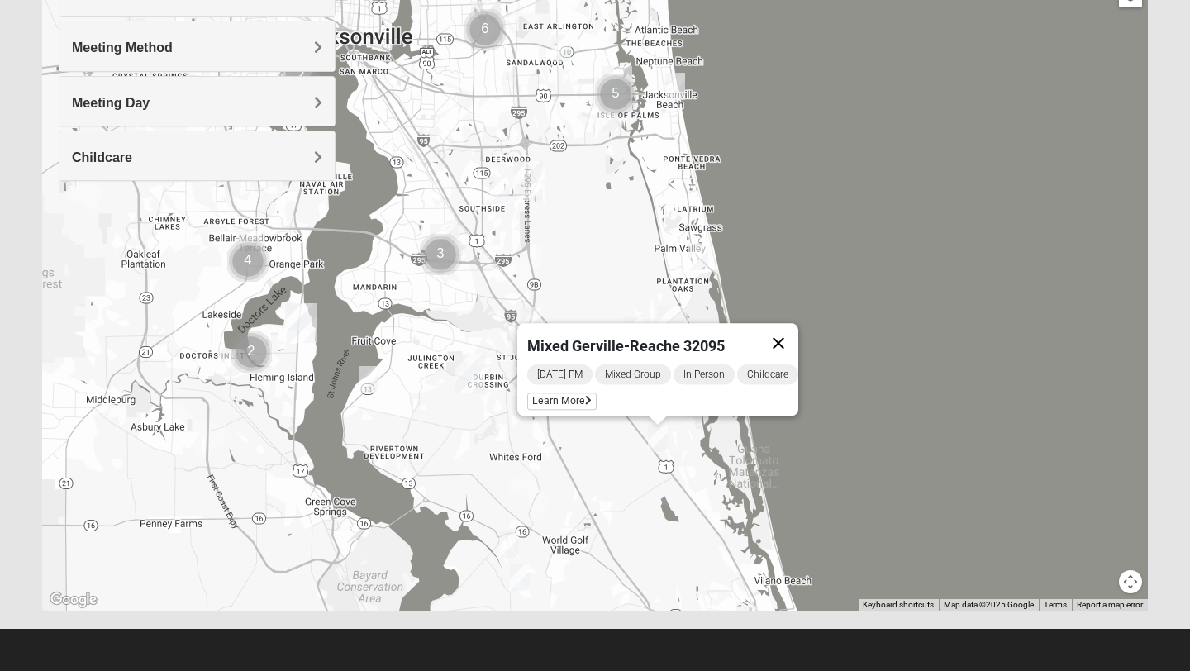
click at [792, 333] on button "Close" at bounding box center [779, 343] width 40 height 40
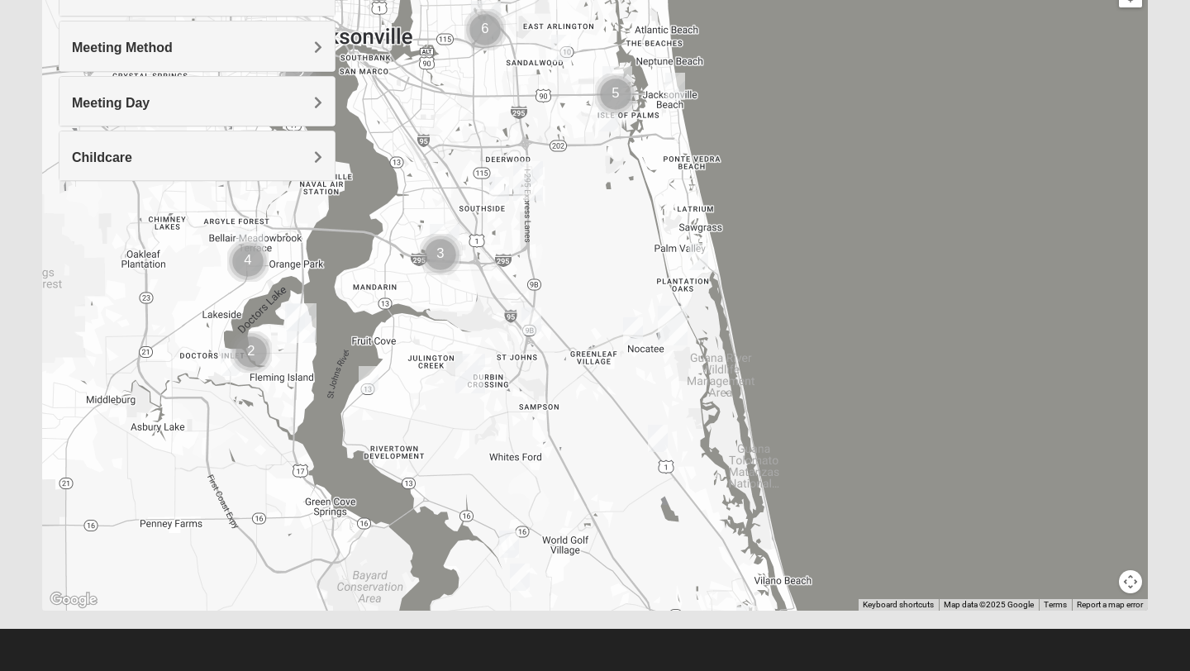
click at [510, 543] on img "Mixed Thomas 32092" at bounding box center [509, 544] width 20 height 27
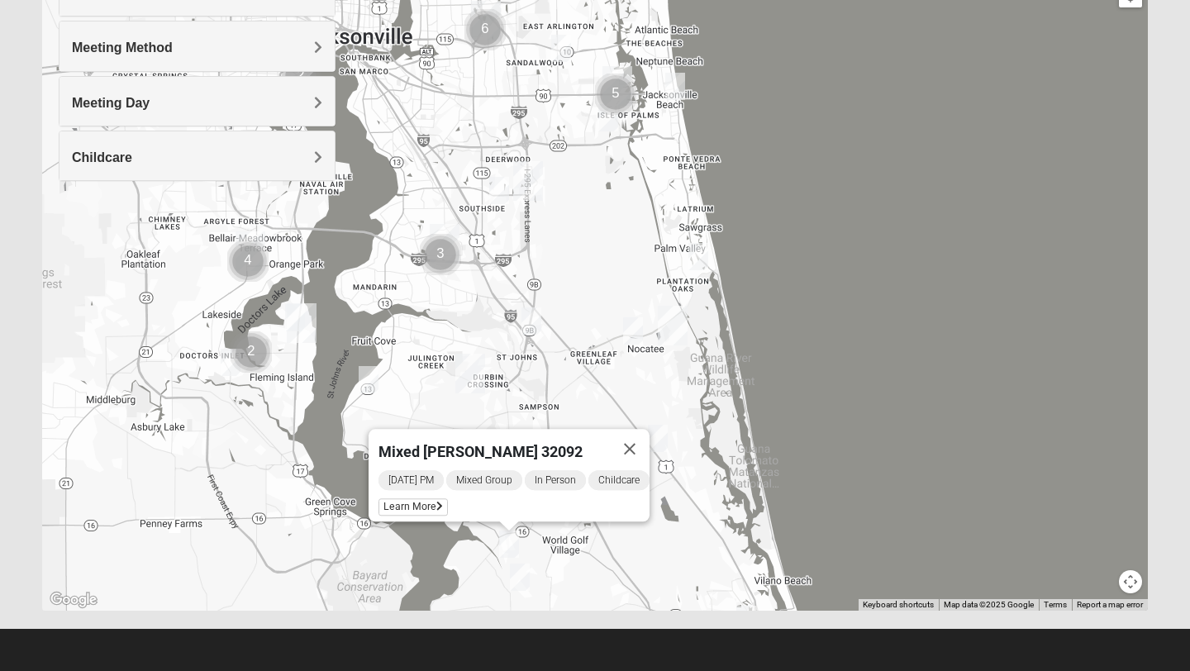
click at [518, 573] on img "Mixed Gates 32092" at bounding box center [520, 577] width 20 height 27
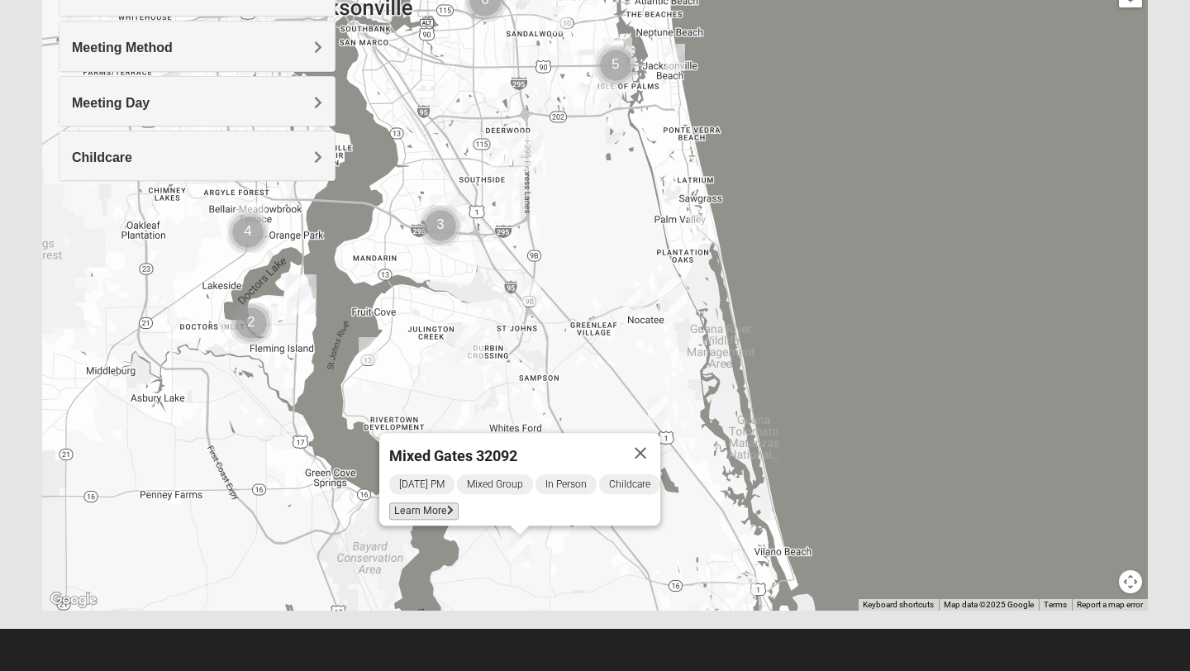
click at [435, 503] on span "Learn More" at bounding box center [423, 511] width 69 height 17
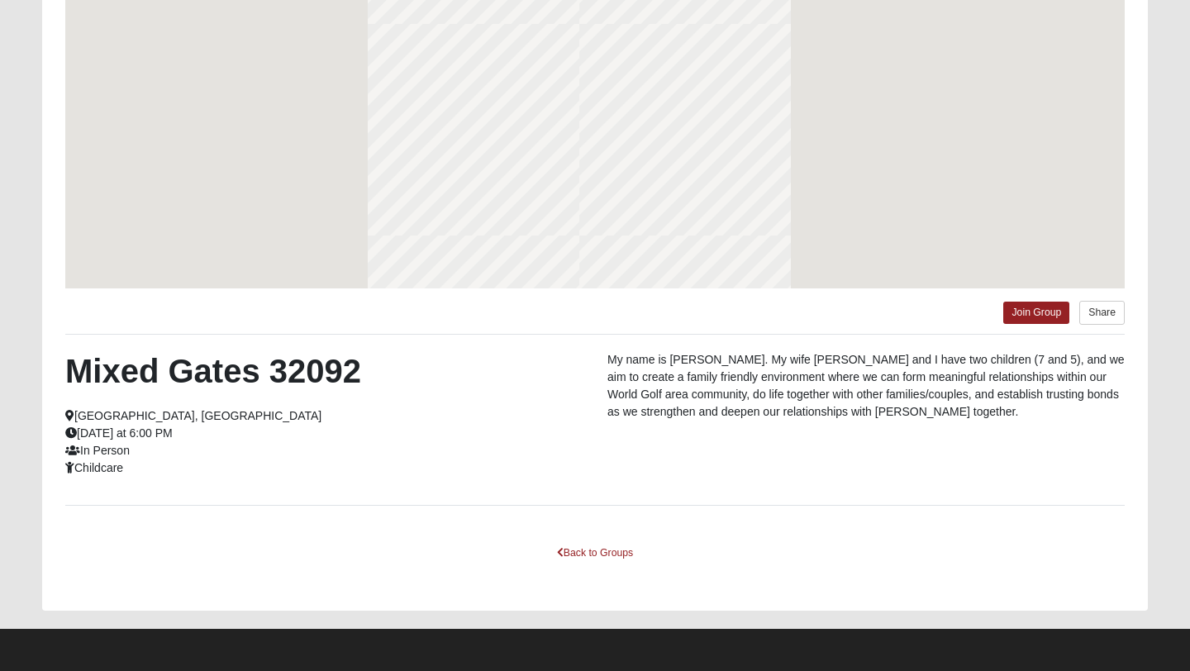
scroll to position [166, 0]
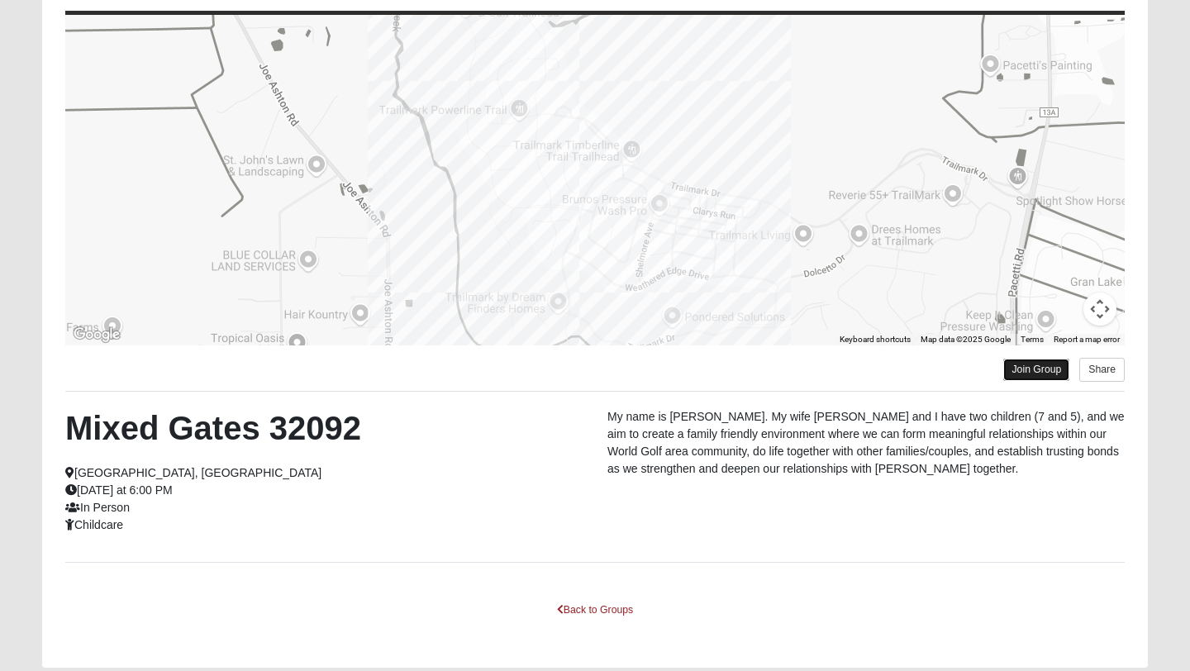
click at [1026, 367] on link "Join Group" at bounding box center [1037, 370] width 66 height 22
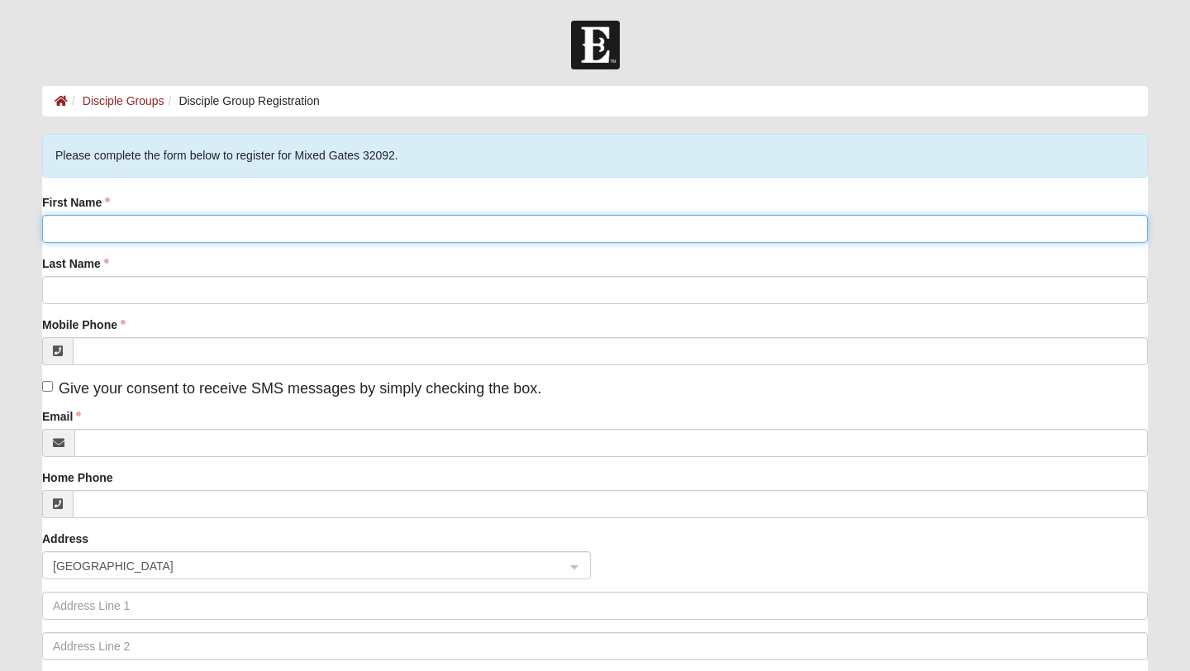
click at [109, 231] on input "First Name" at bounding box center [595, 229] width 1106 height 28
type input "Leah"
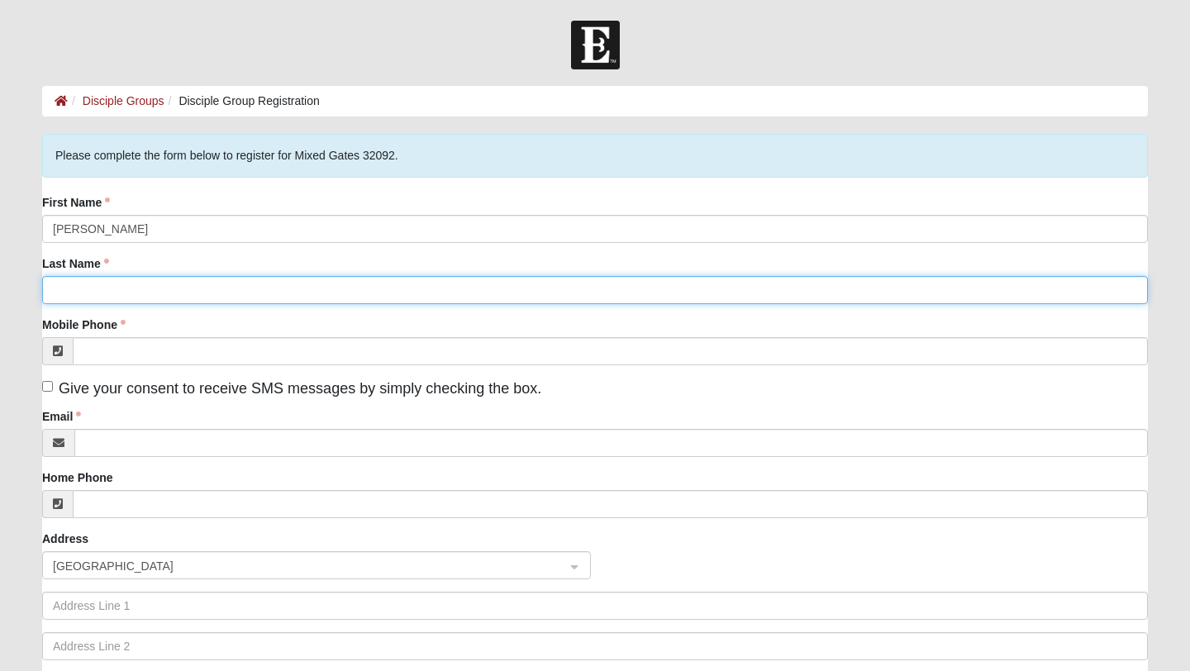
type input "Rogero"
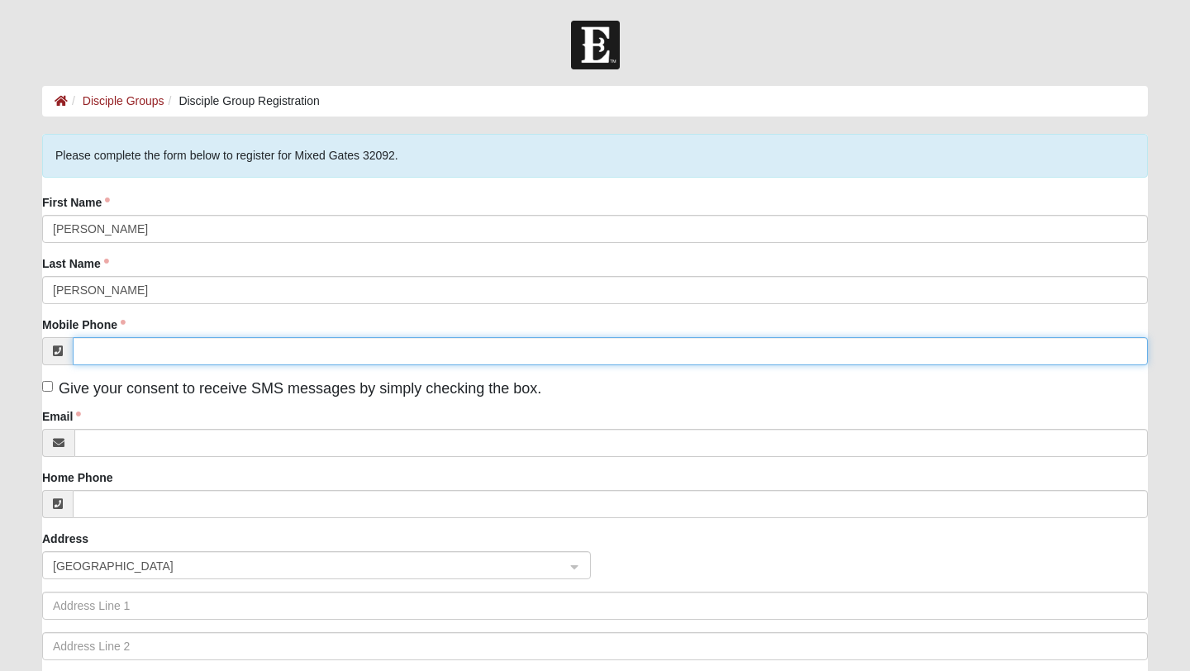
type input "(907) 351-3995"
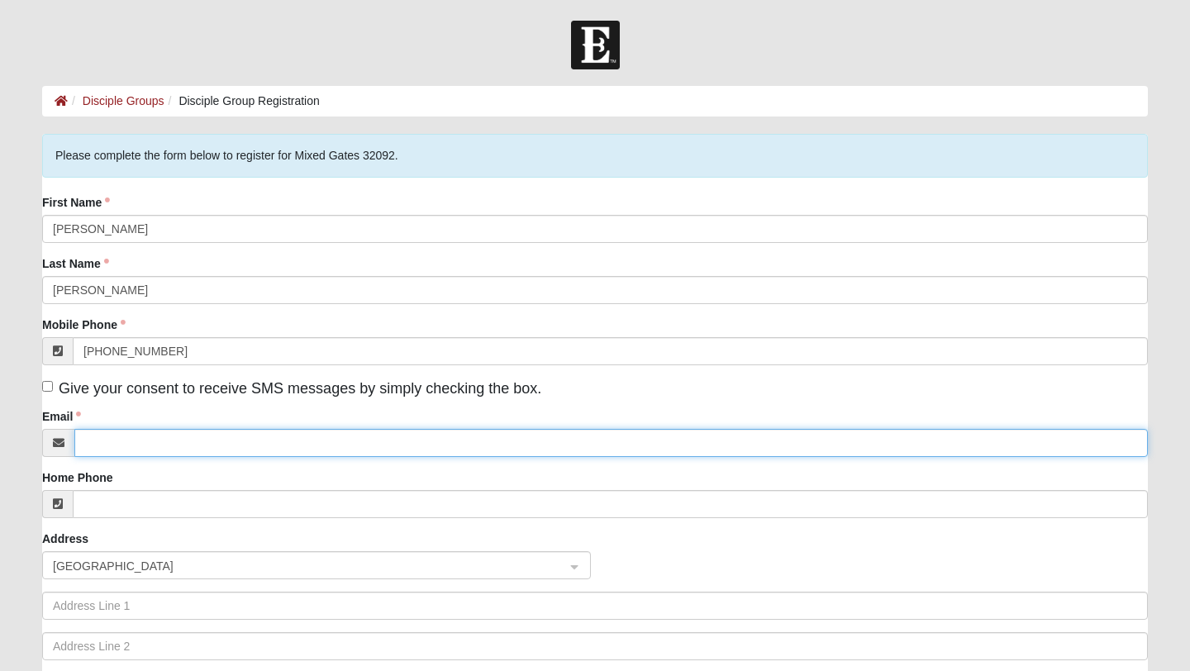
type input "rogero.leah@gmail.com"
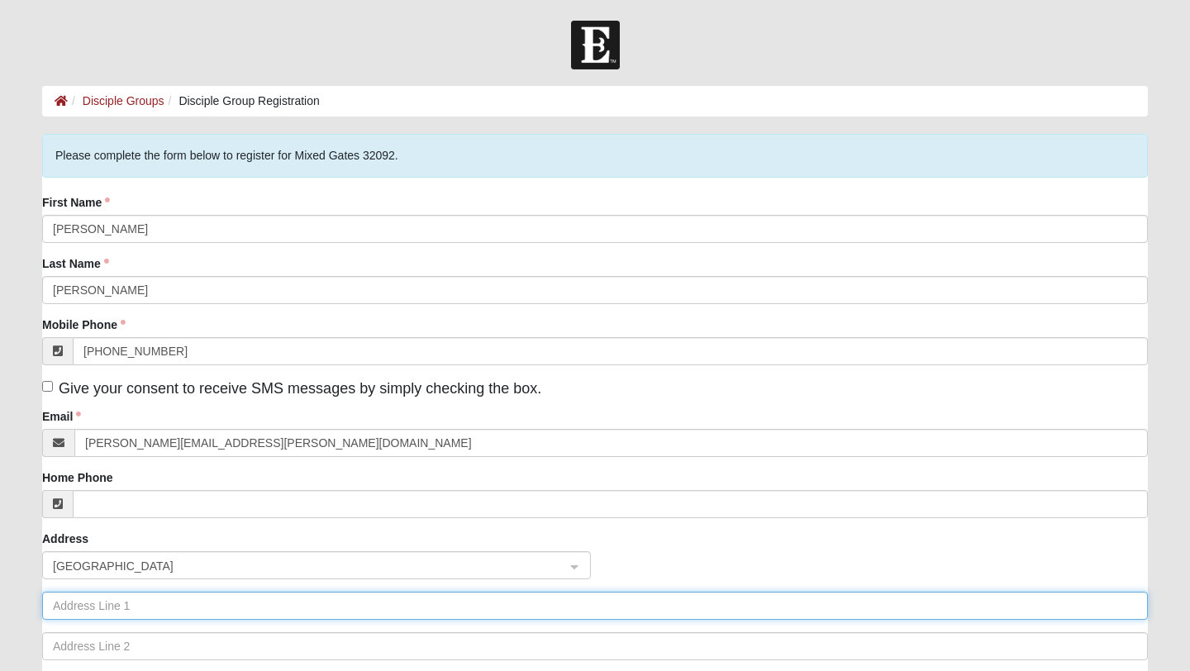
type input "[STREET_ADDRESS][PERSON_NAME]"
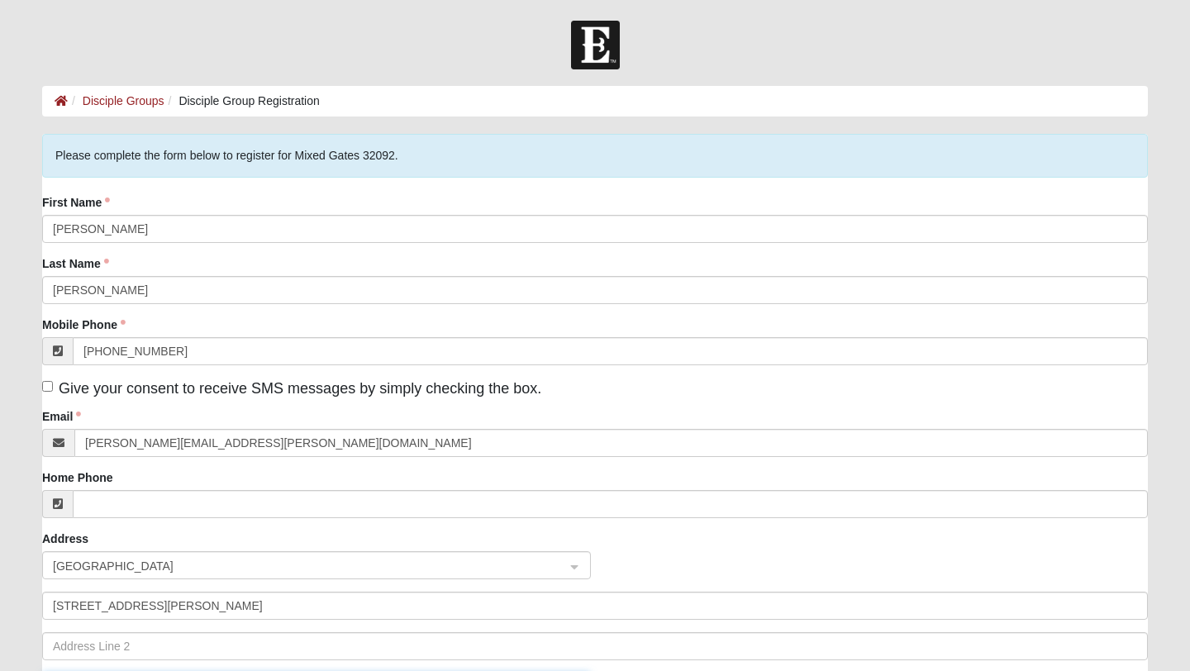
type input "SAINT AUGUSTINE"
type input "32092"
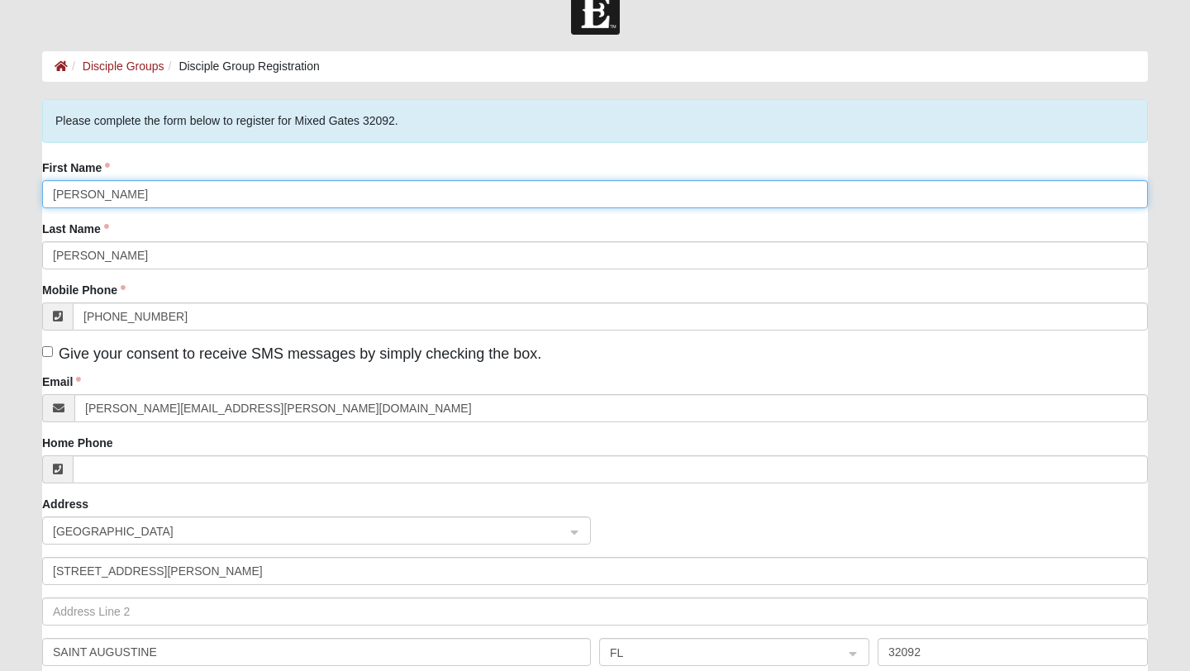
scroll to position [36, 0]
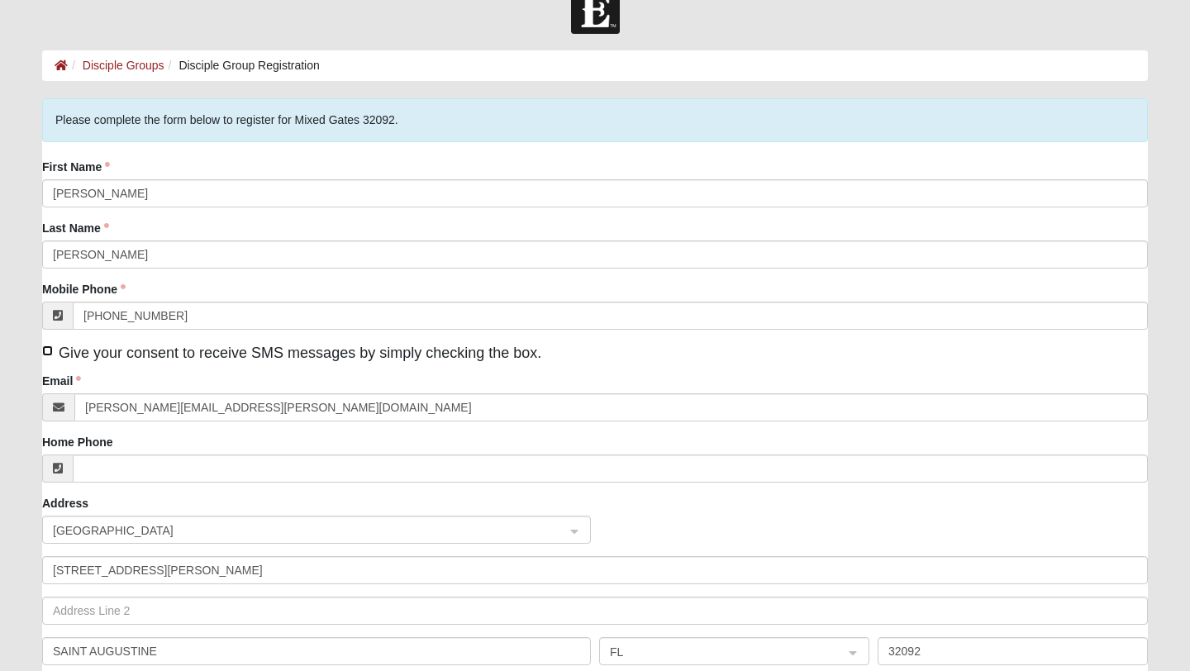
click at [48, 351] on input "Give your consent to receive SMS messages by simply checking the box." at bounding box center [47, 351] width 11 height 11
checkbox input "true"
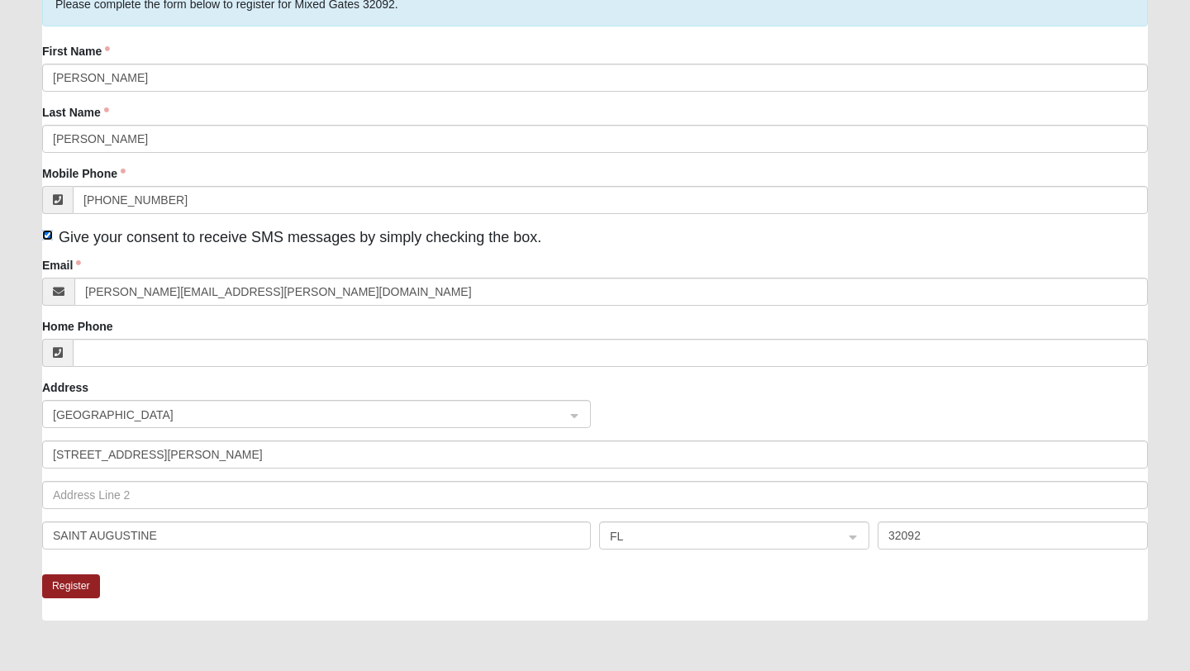
scroll to position [175, 0]
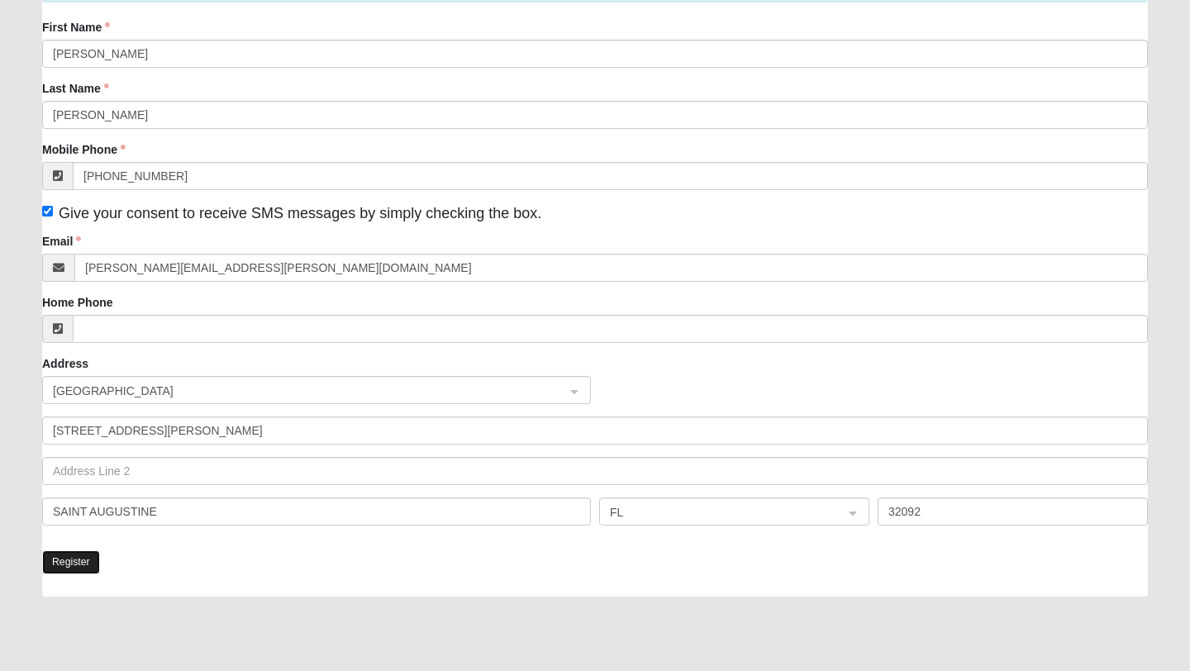
click at [66, 560] on button "Register" at bounding box center [71, 563] width 58 height 24
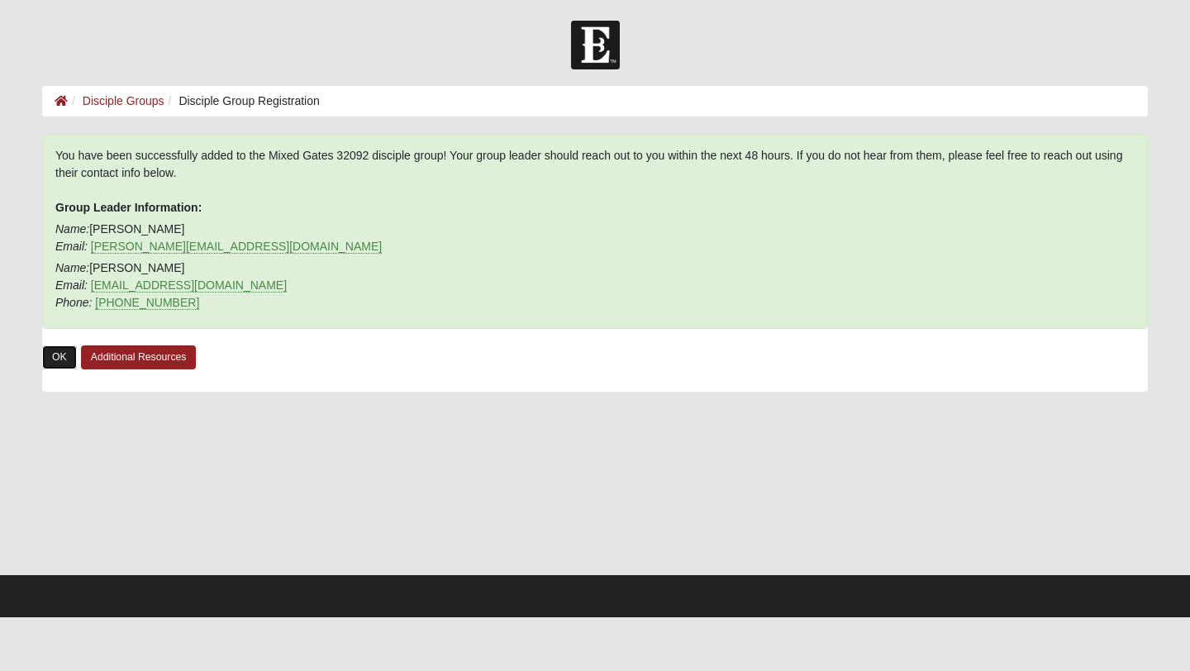
click at [50, 357] on link "OK" at bounding box center [59, 358] width 35 height 24
